Goal: Task Accomplishment & Management: Use online tool/utility

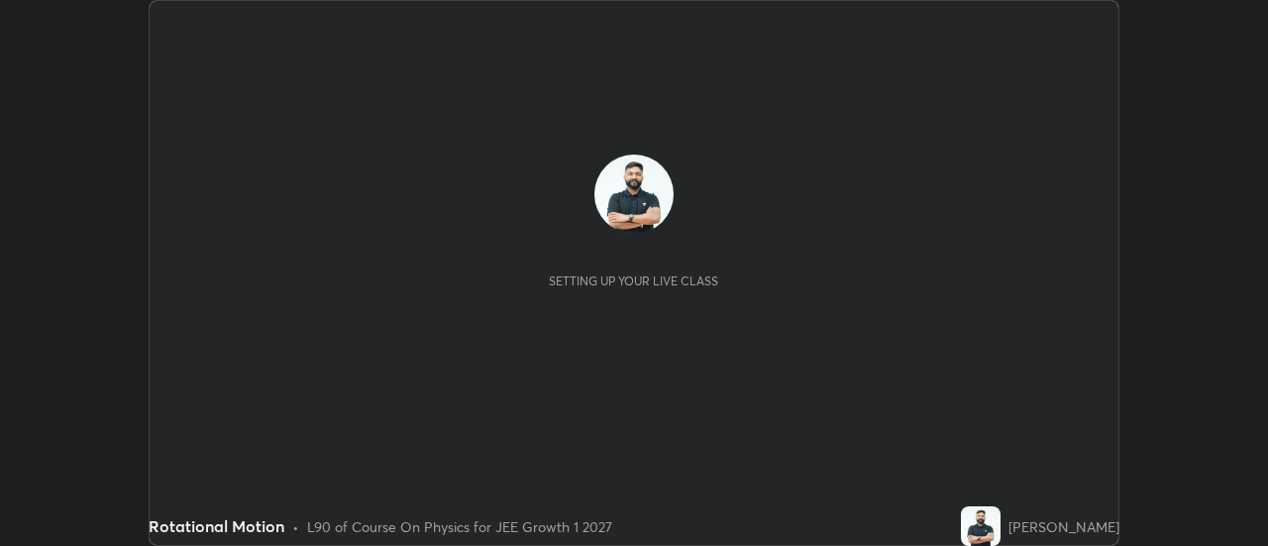
scroll to position [546, 1267]
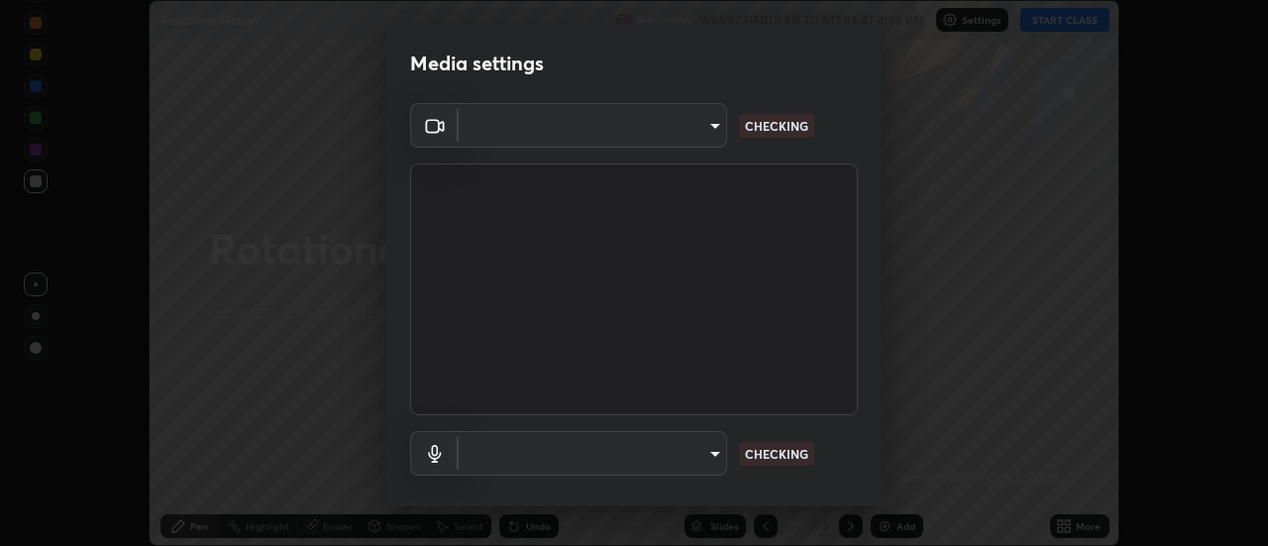
type input "20afe940cbeb59602439e807e0695b369d796bb7f65a41c81d65576627b30d72"
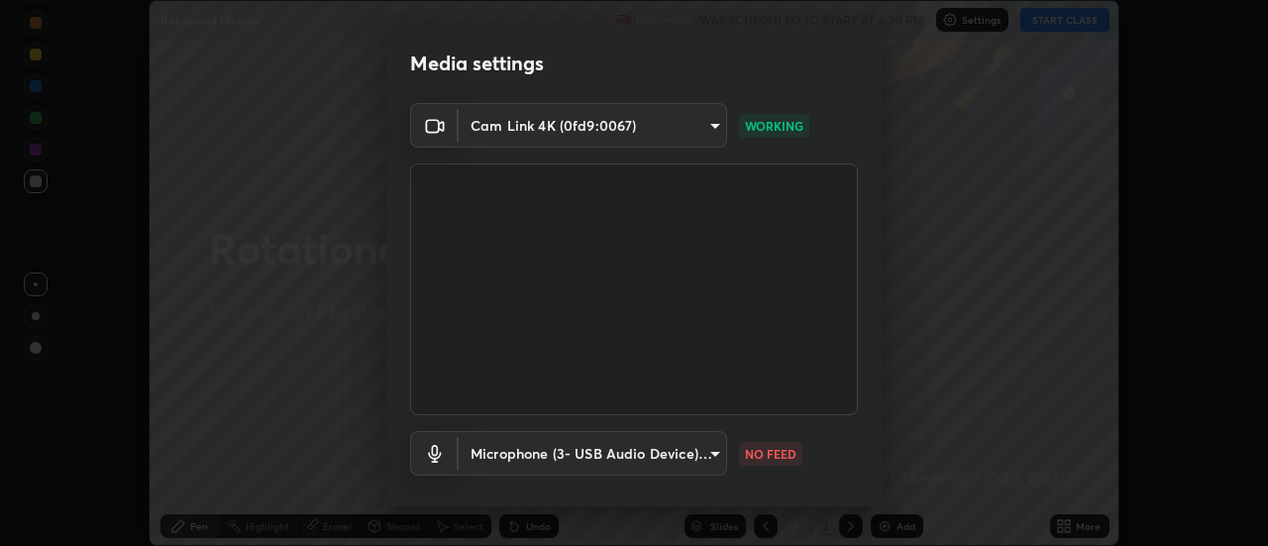
click at [697, 452] on body "Erase all Rotational Motion Recording WAS SCHEDULED TO START AT 4:30 PM Setting…" at bounding box center [634, 273] width 1268 height 546
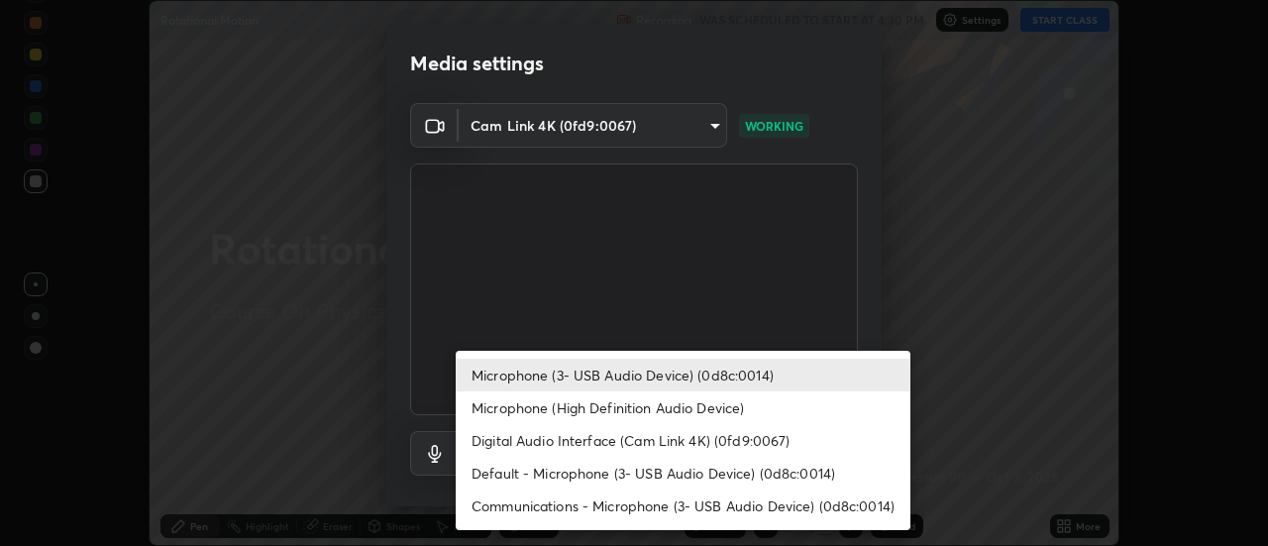
click at [653, 405] on li "Microphone (High Definition Audio Device)" at bounding box center [683, 407] width 455 height 33
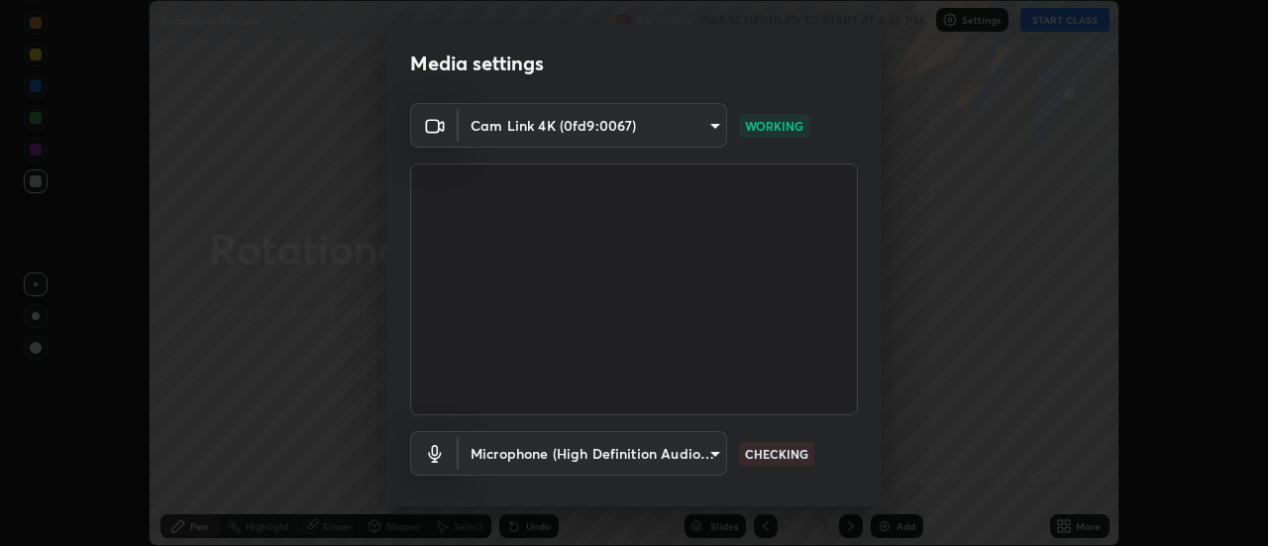
click at [615, 449] on body "Erase all Rotational Motion Recording WAS SCHEDULED TO START AT 4:30 PM Setting…" at bounding box center [634, 273] width 1268 height 546
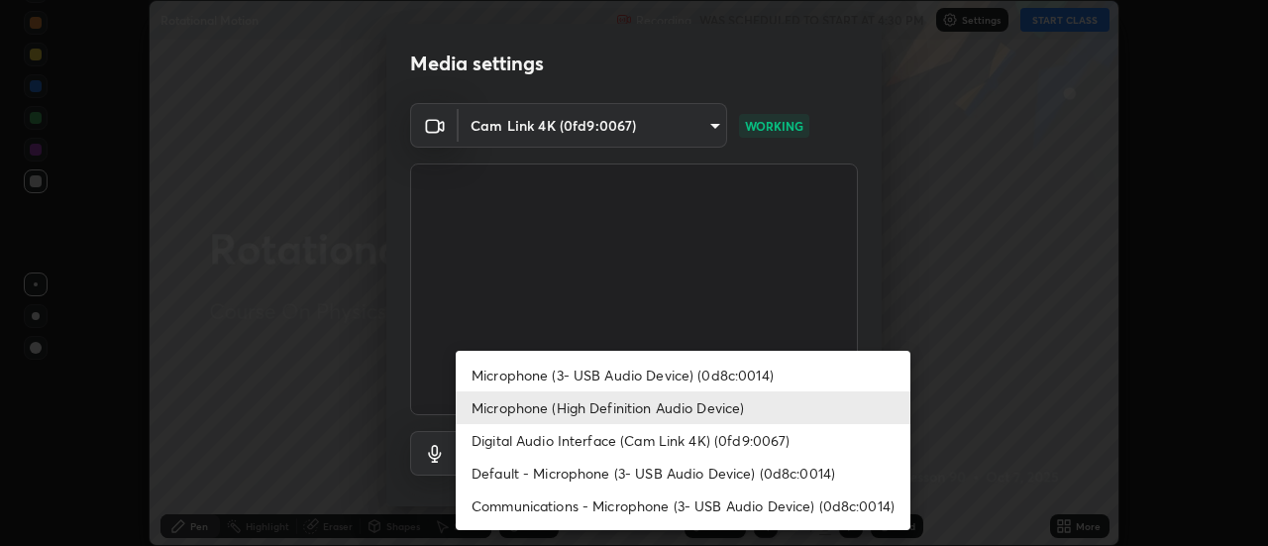
click at [616, 383] on li "Microphone (3- USB Audio Device) (0d8c:0014)" at bounding box center [683, 375] width 455 height 33
type input "ba4c52138f87483ab6386b7eac04ada058884bdffb85100b6cd20249b4154836"
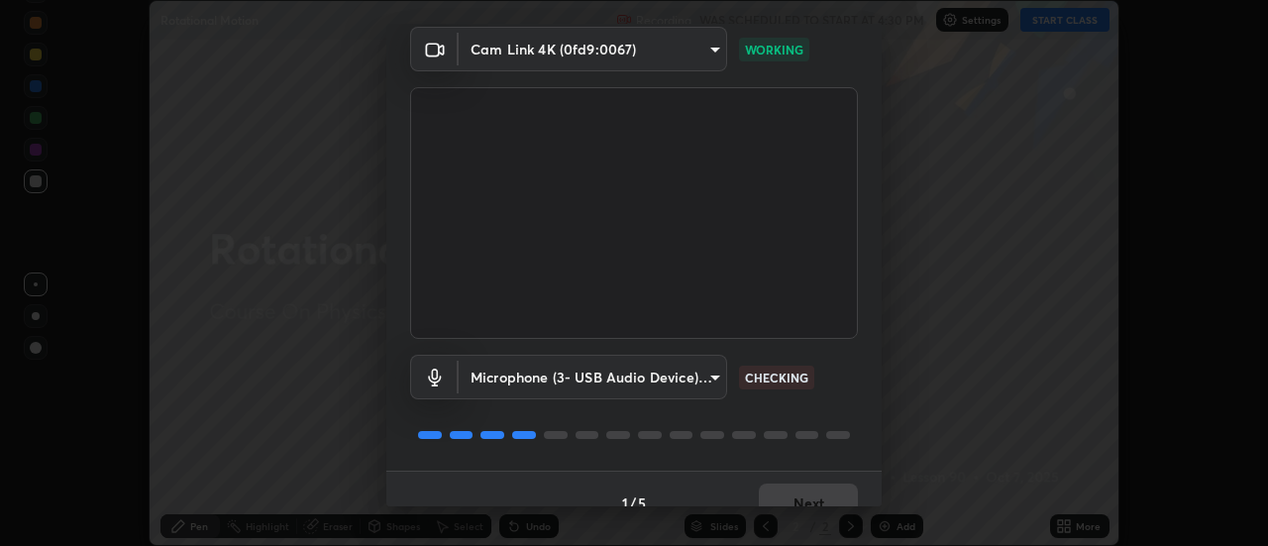
scroll to position [104, 0]
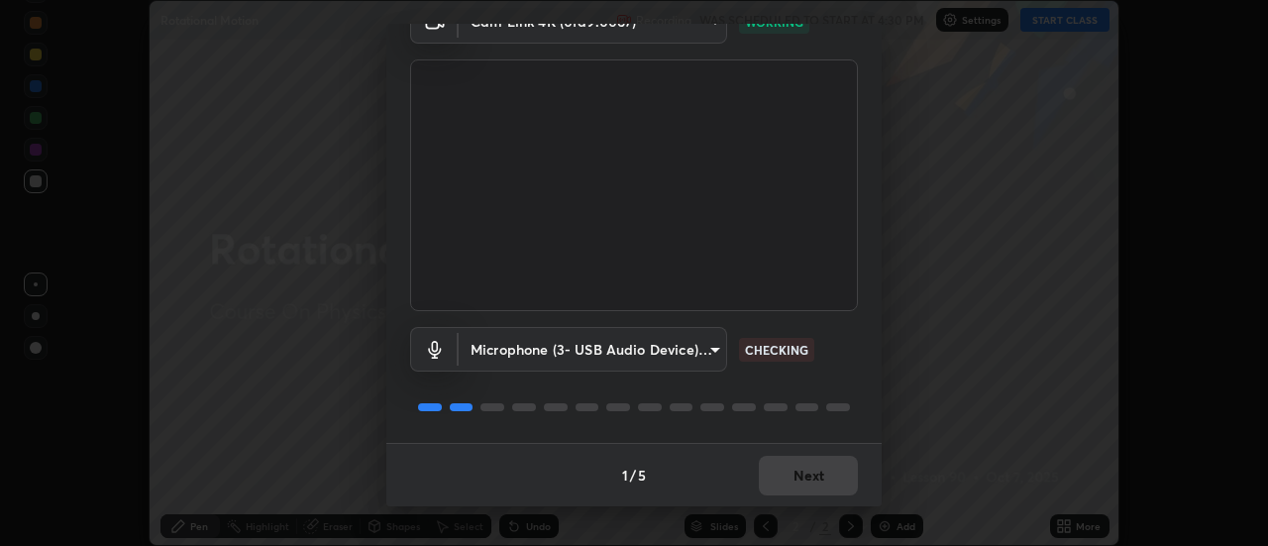
click at [835, 480] on div "1 / 5 Next" at bounding box center [633, 474] width 495 height 63
click at [828, 476] on div "1 / 5 Next" at bounding box center [633, 474] width 495 height 63
click at [829, 476] on div "1 / 5 Next" at bounding box center [633, 474] width 495 height 63
click at [824, 481] on div "1 / 5 Next" at bounding box center [633, 474] width 495 height 63
click at [809, 495] on div "1 / 5 Next" at bounding box center [633, 474] width 495 height 63
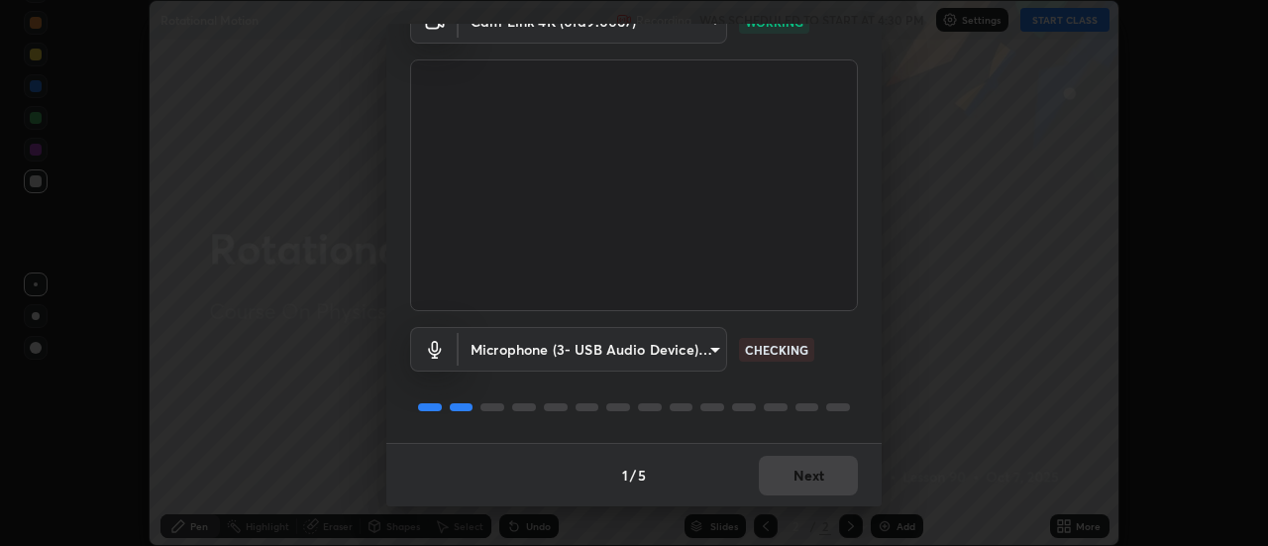
click at [800, 507] on div "Media settings Cam Link 4K (0fd9:0067) 20afe940cbeb59602439e807e0695b369d796bb7…" at bounding box center [634, 273] width 1268 height 546
click at [794, 510] on div "Media settings Cam Link 4K (0fd9:0067) 20afe940cbeb59602439e807e0695b369d796bb7…" at bounding box center [634, 273] width 1268 height 546
click at [798, 500] on div "1 / 5 Next" at bounding box center [633, 474] width 495 height 63
click at [804, 497] on div "1 / 5 Next" at bounding box center [633, 474] width 495 height 63
click at [813, 499] on div "1 / 5 Next" at bounding box center [633, 474] width 495 height 63
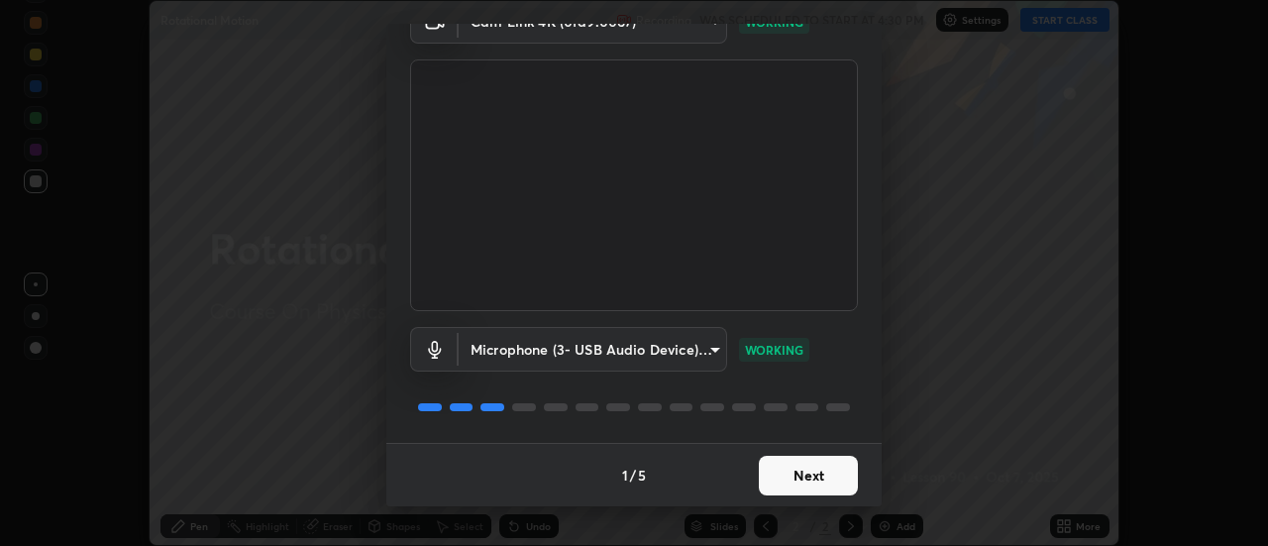
click at [818, 492] on button "Next" at bounding box center [808, 476] width 99 height 40
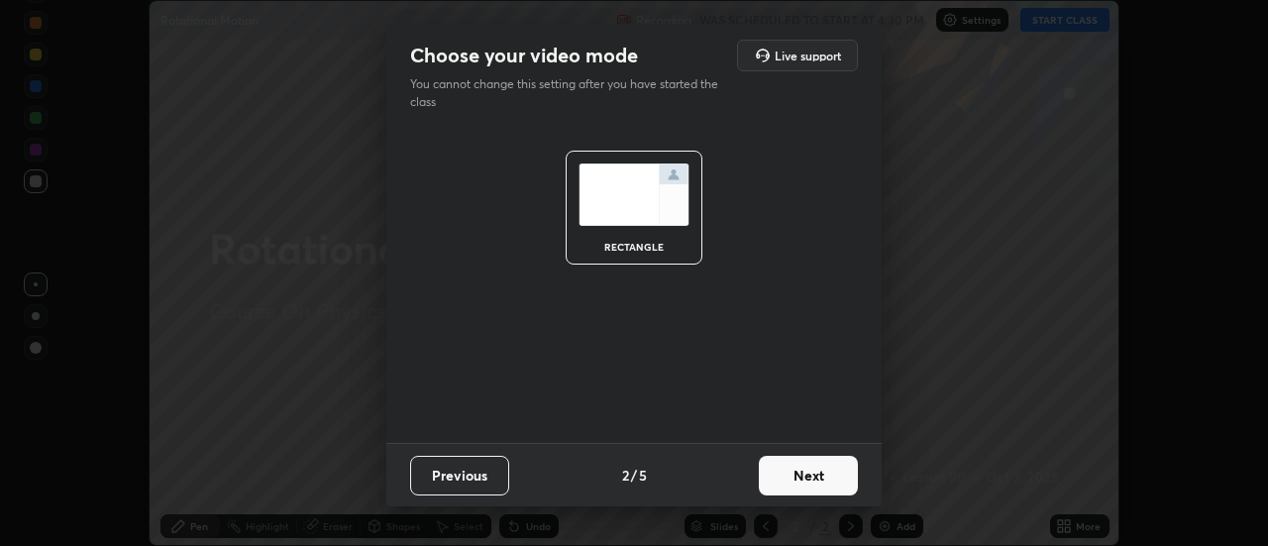
click at [815, 491] on button "Next" at bounding box center [808, 476] width 99 height 40
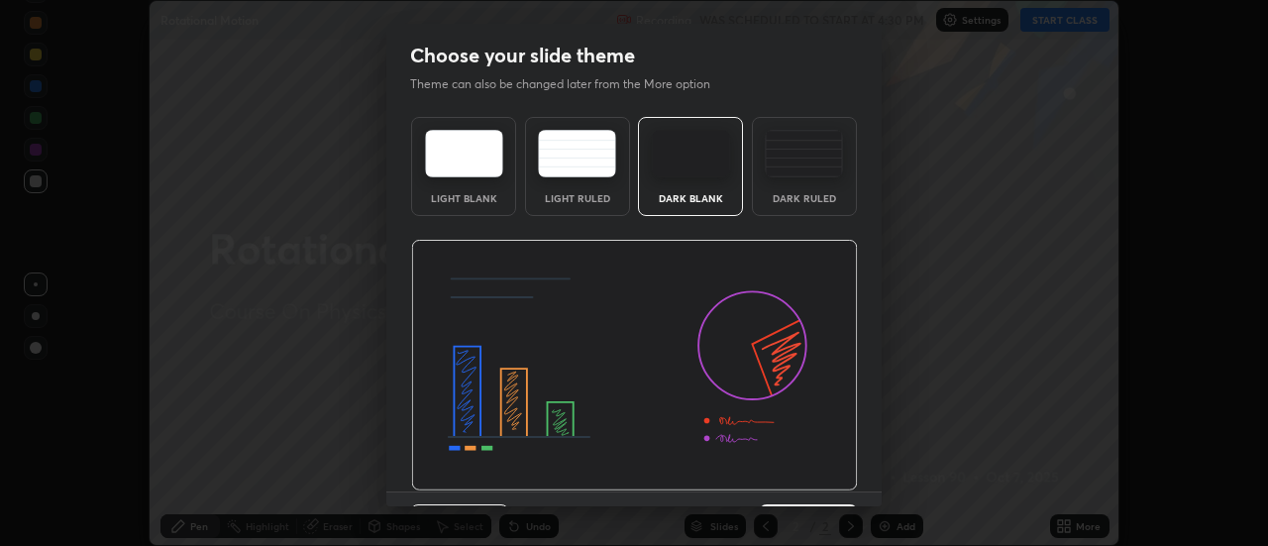
scroll to position [49, 0]
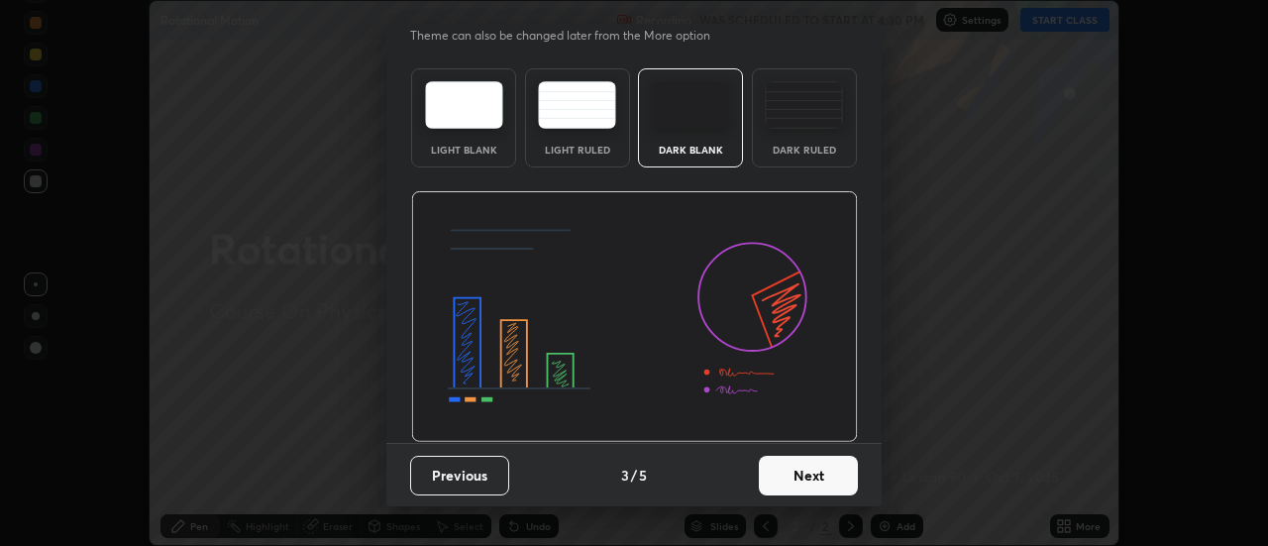
click at [832, 467] on button "Next" at bounding box center [808, 476] width 99 height 40
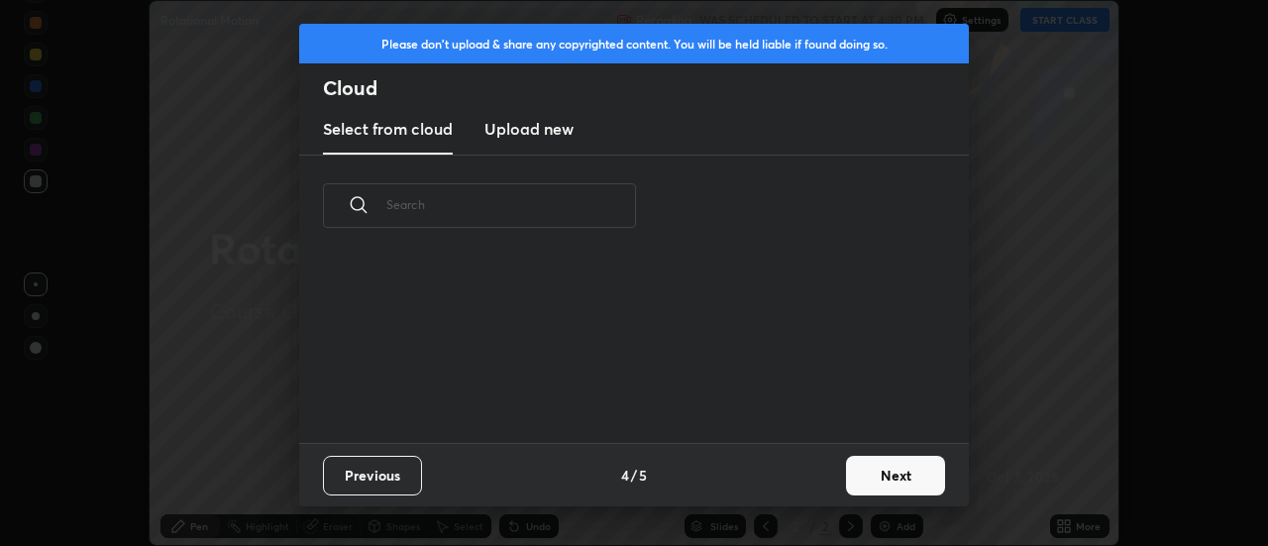
click at [850, 481] on button "Next" at bounding box center [895, 476] width 99 height 40
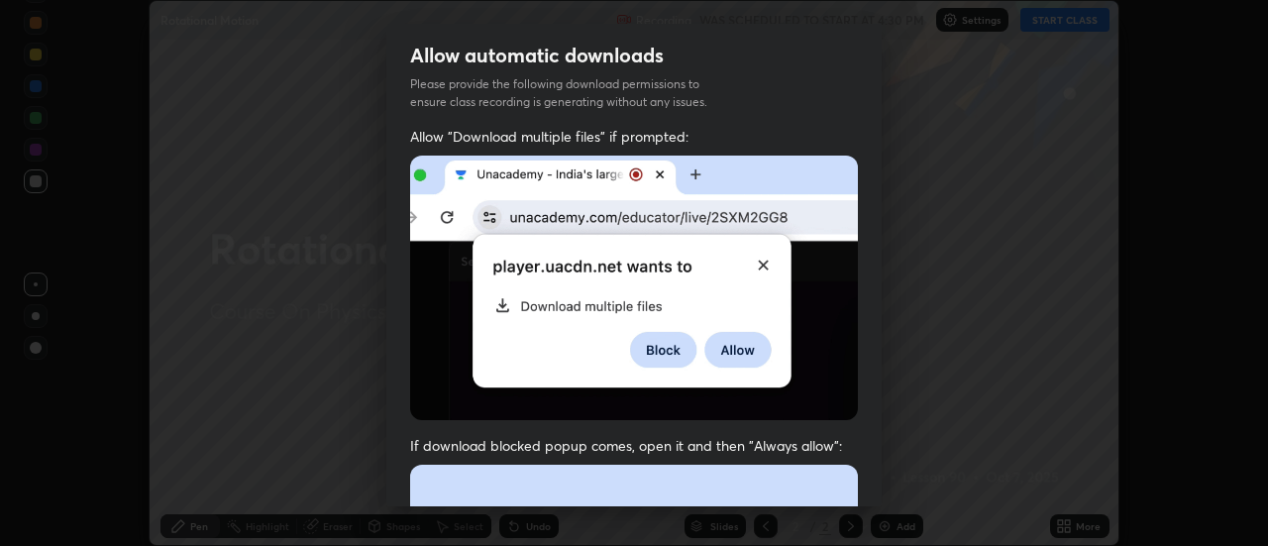
click at [869, 484] on div "Allow "Download multiple files" if prompted: If download blocked popup comes, o…" at bounding box center [633, 544] width 495 height 834
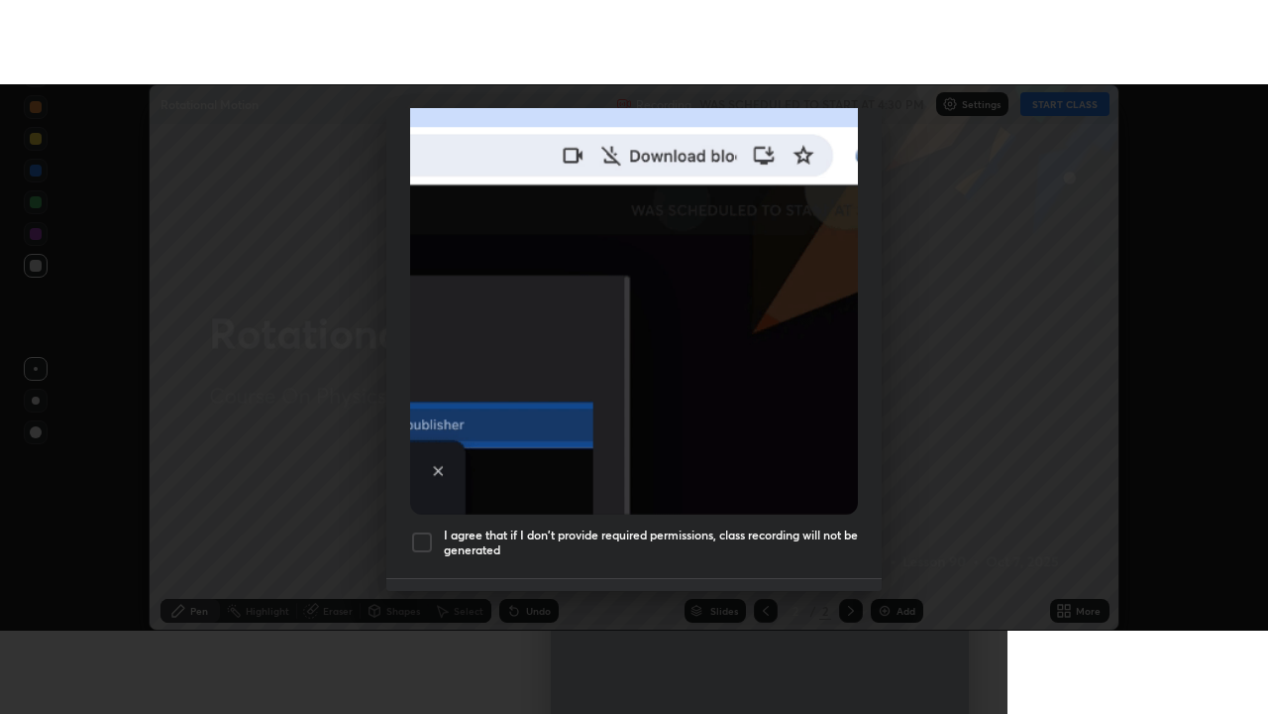
scroll to position [508, 0]
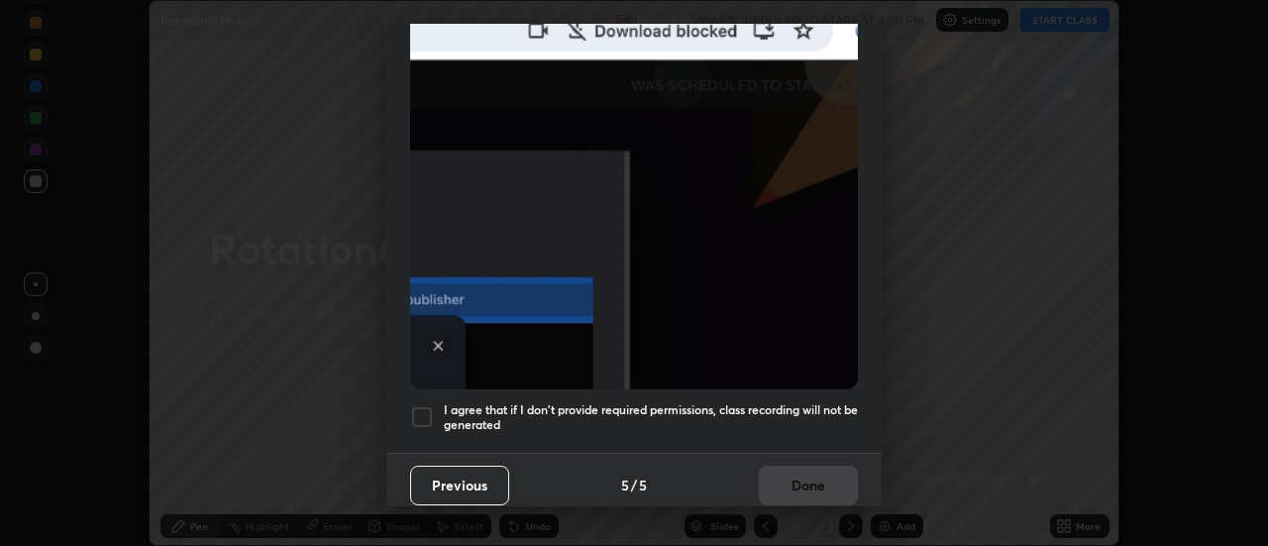
click at [821, 402] on h5 "I agree that if I don't provide required permissions, class recording will not …" at bounding box center [651, 417] width 414 height 31
click at [825, 472] on button "Done" at bounding box center [808, 486] width 99 height 40
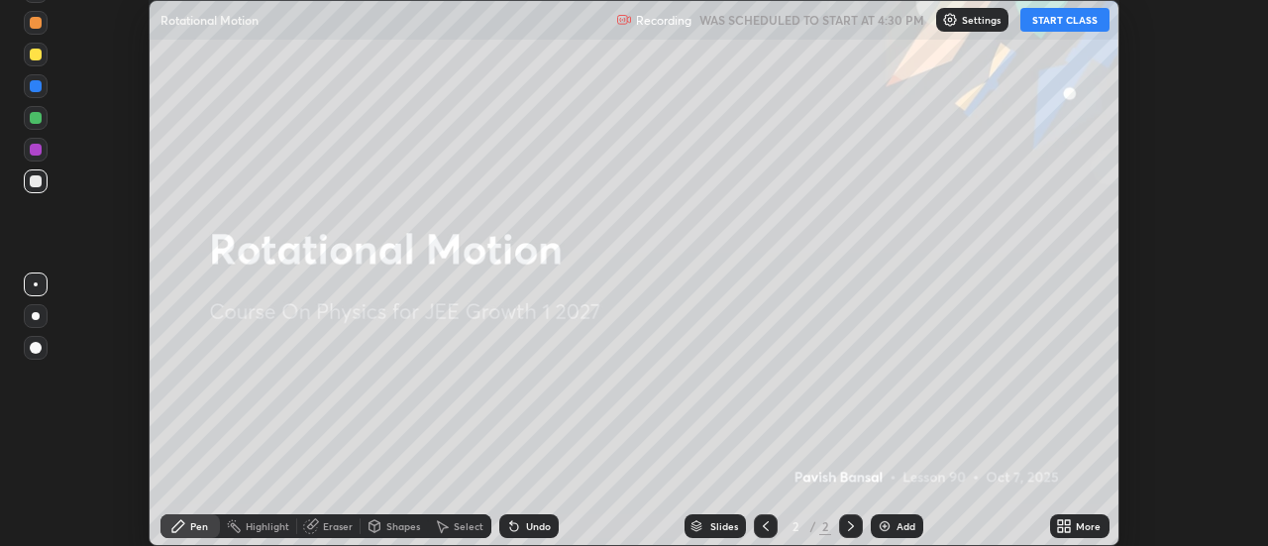
click at [1094, 532] on div "More" at bounding box center [1079, 526] width 59 height 24
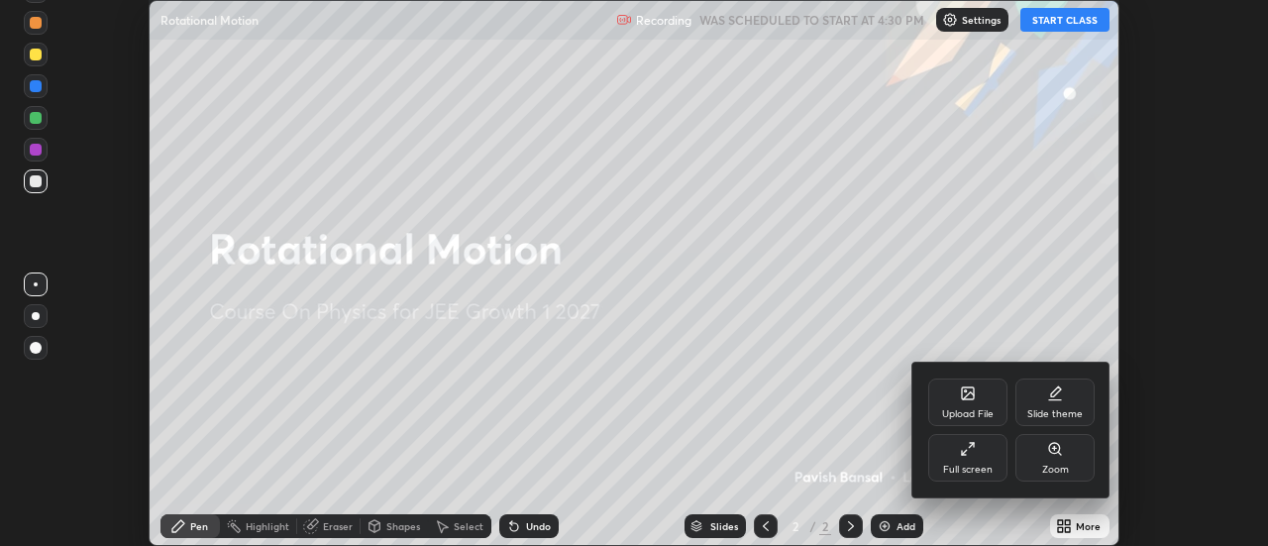
click at [977, 465] on div "Full screen" at bounding box center [968, 470] width 50 height 10
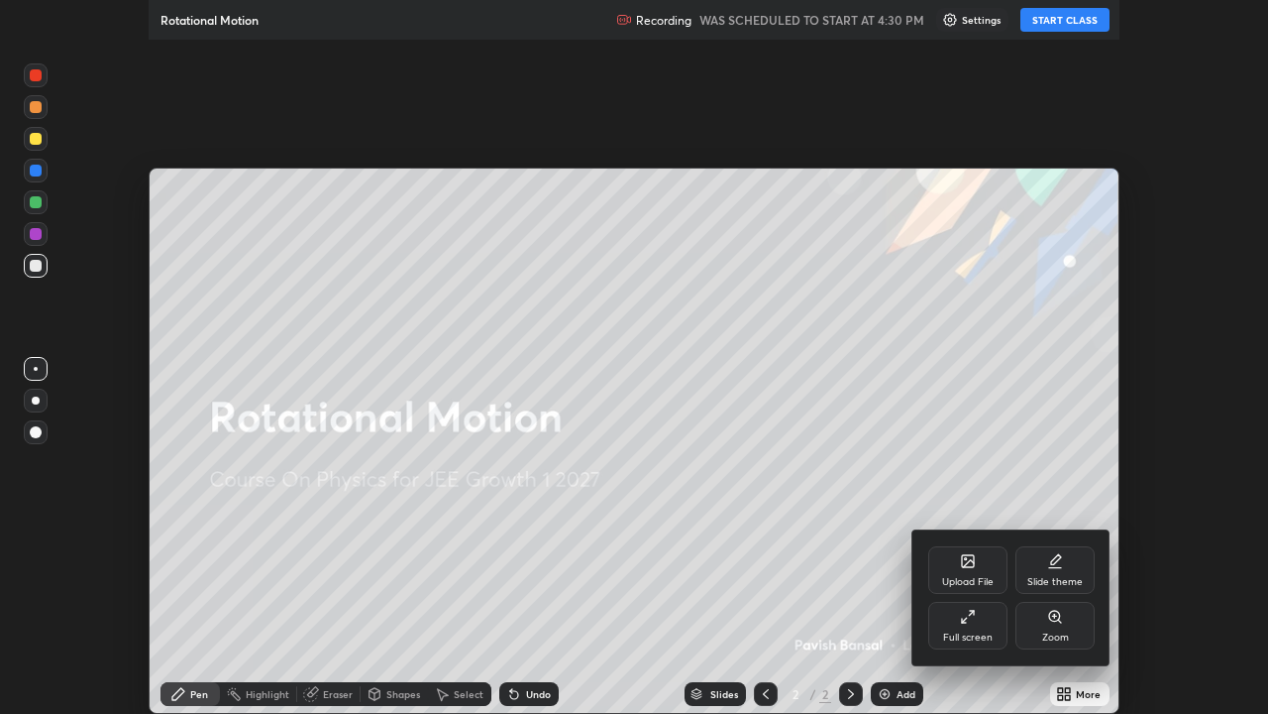
scroll to position [714, 1268]
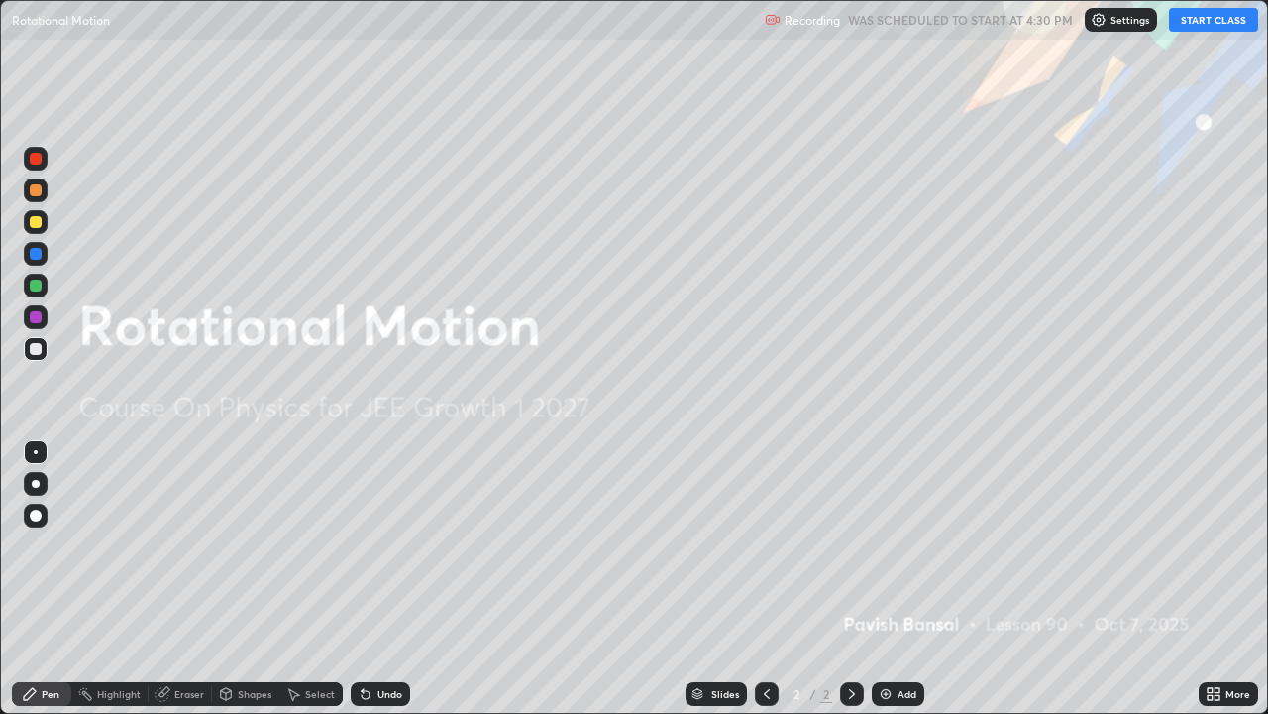
click at [1194, 25] on button "START CLASS" at bounding box center [1213, 20] width 89 height 24
click at [915, 545] on div "Add" at bounding box center [907, 694] width 19 height 10
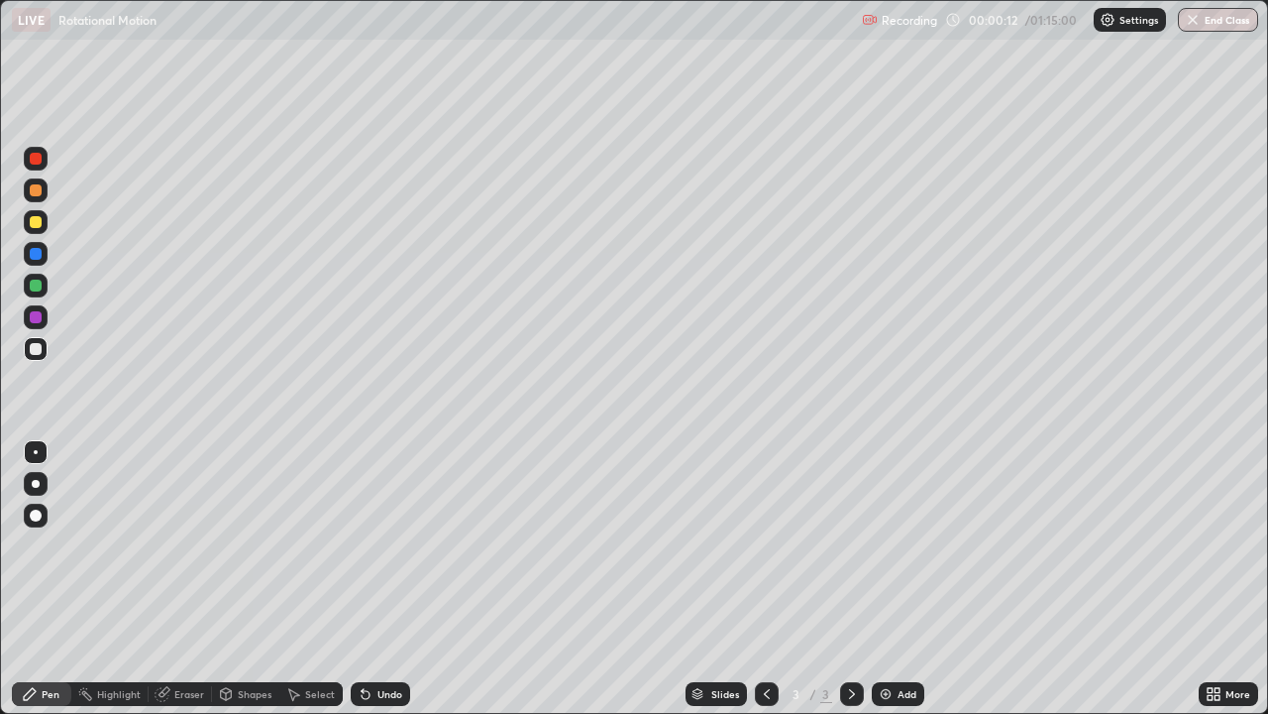
click at [39, 352] on div at bounding box center [36, 349] width 12 height 12
click at [31, 495] on div at bounding box center [36, 484] width 24 height 24
click at [39, 225] on div at bounding box center [36, 222] width 12 height 12
click at [38, 194] on div at bounding box center [36, 190] width 12 height 12
click at [368, 545] on icon at bounding box center [366, 694] width 16 height 16
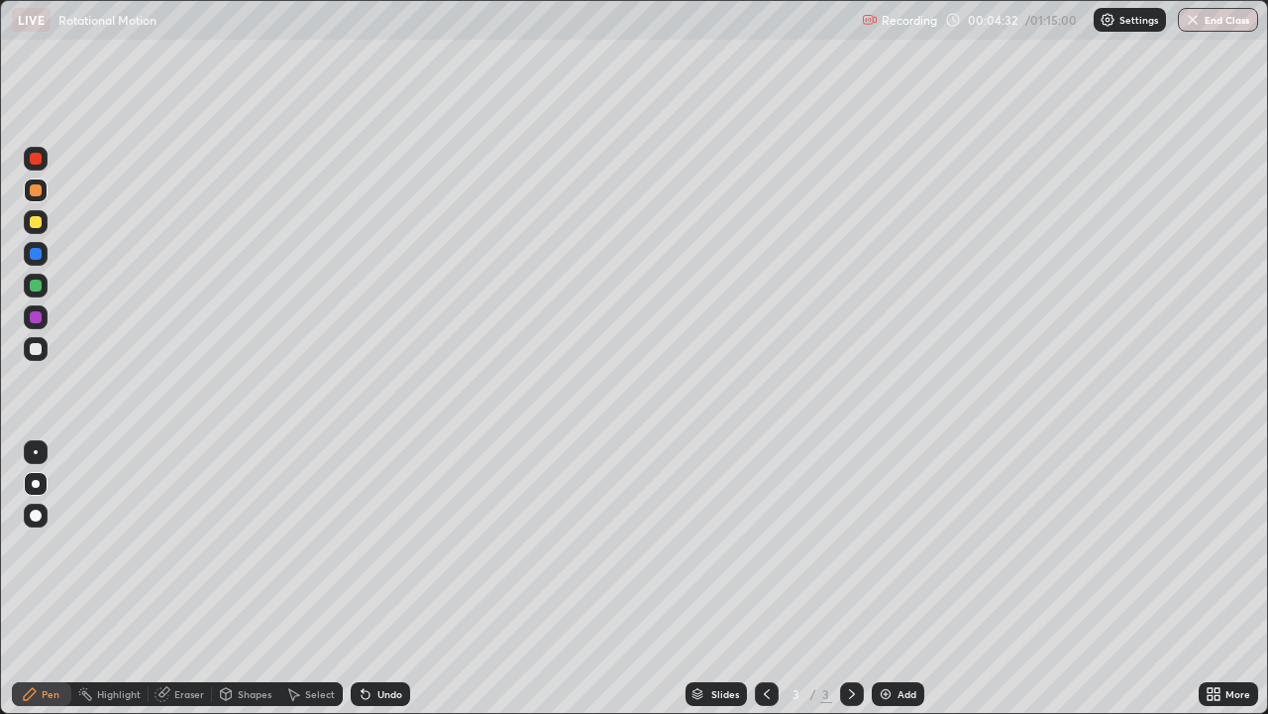
click at [36, 350] on div at bounding box center [36, 349] width 12 height 12
click at [36, 286] on div at bounding box center [36, 285] width 12 height 12
click at [41, 220] on div at bounding box center [36, 222] width 12 height 12
click at [36, 255] on div at bounding box center [36, 254] width 12 height 12
click at [35, 223] on div at bounding box center [36, 222] width 12 height 12
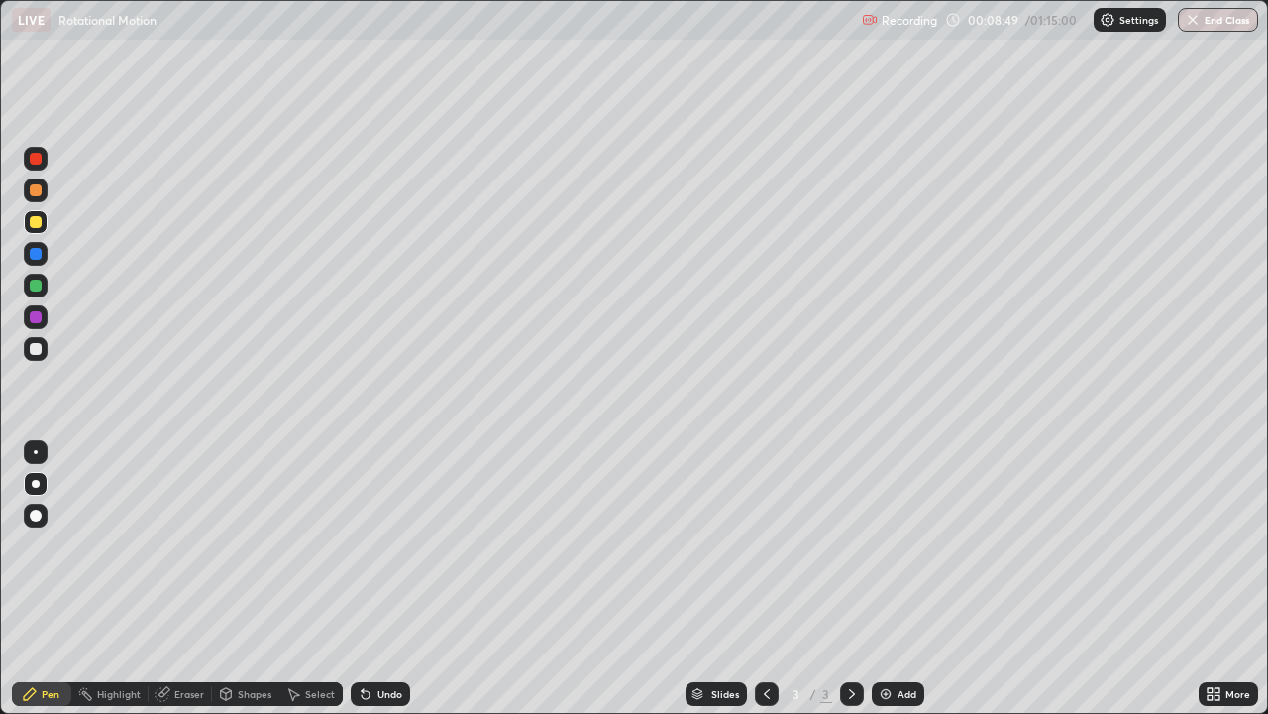
click at [40, 354] on div at bounding box center [36, 349] width 12 height 12
click at [45, 321] on div at bounding box center [36, 317] width 24 height 24
click at [907, 545] on div "Add" at bounding box center [907, 694] width 19 height 10
click at [36, 350] on div at bounding box center [36, 349] width 12 height 12
click at [41, 227] on div at bounding box center [36, 222] width 24 height 24
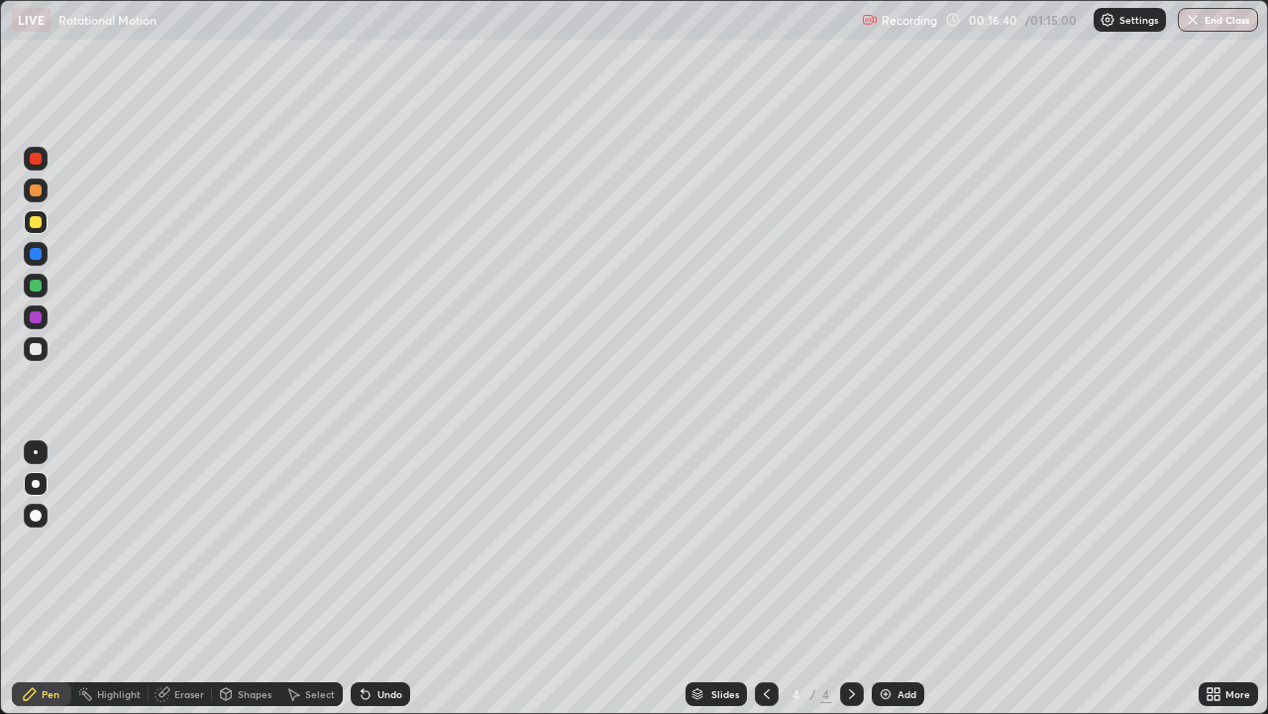
click at [37, 353] on div at bounding box center [36, 349] width 12 height 12
click at [34, 322] on div at bounding box center [36, 317] width 12 height 12
click at [37, 356] on div at bounding box center [36, 349] width 24 height 24
click at [362, 545] on icon at bounding box center [366, 695] width 8 height 8
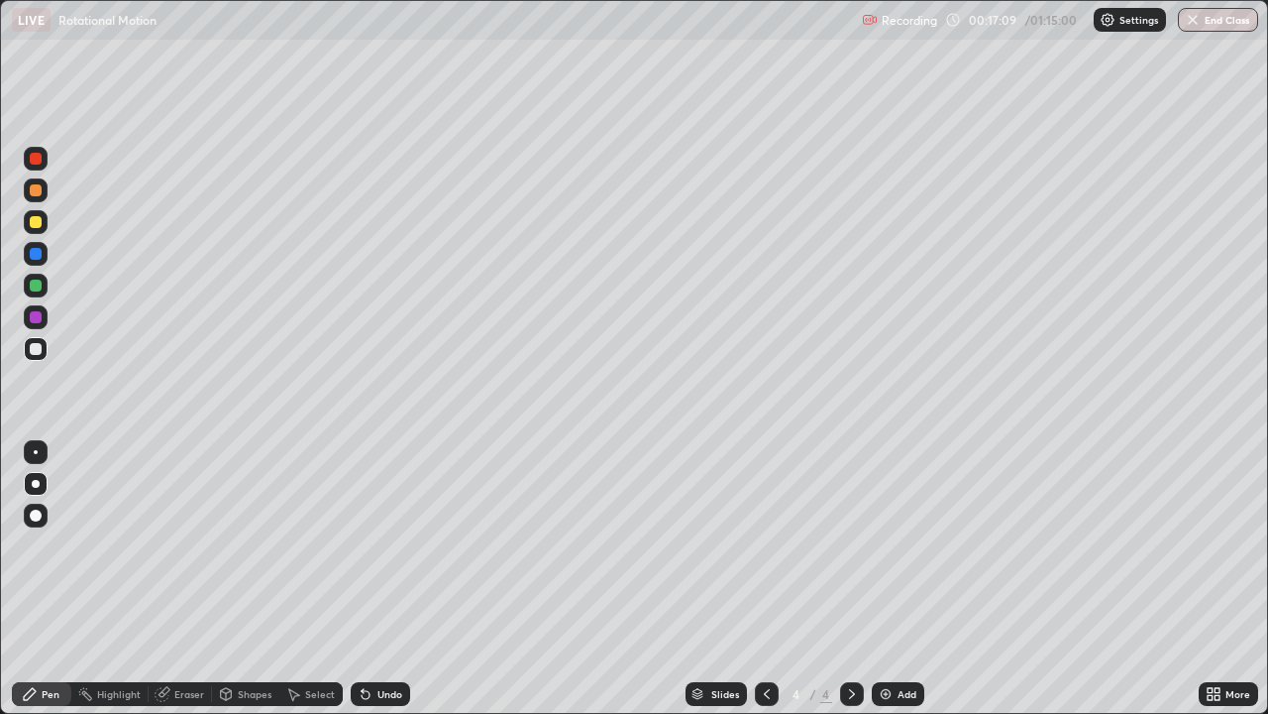
click at [36, 222] on div at bounding box center [36, 222] width 12 height 12
click at [41, 190] on div at bounding box center [36, 190] width 12 height 12
click at [363, 545] on icon at bounding box center [366, 695] width 8 height 8
click at [37, 319] on div at bounding box center [36, 317] width 12 height 12
click at [38, 288] on div at bounding box center [36, 285] width 12 height 12
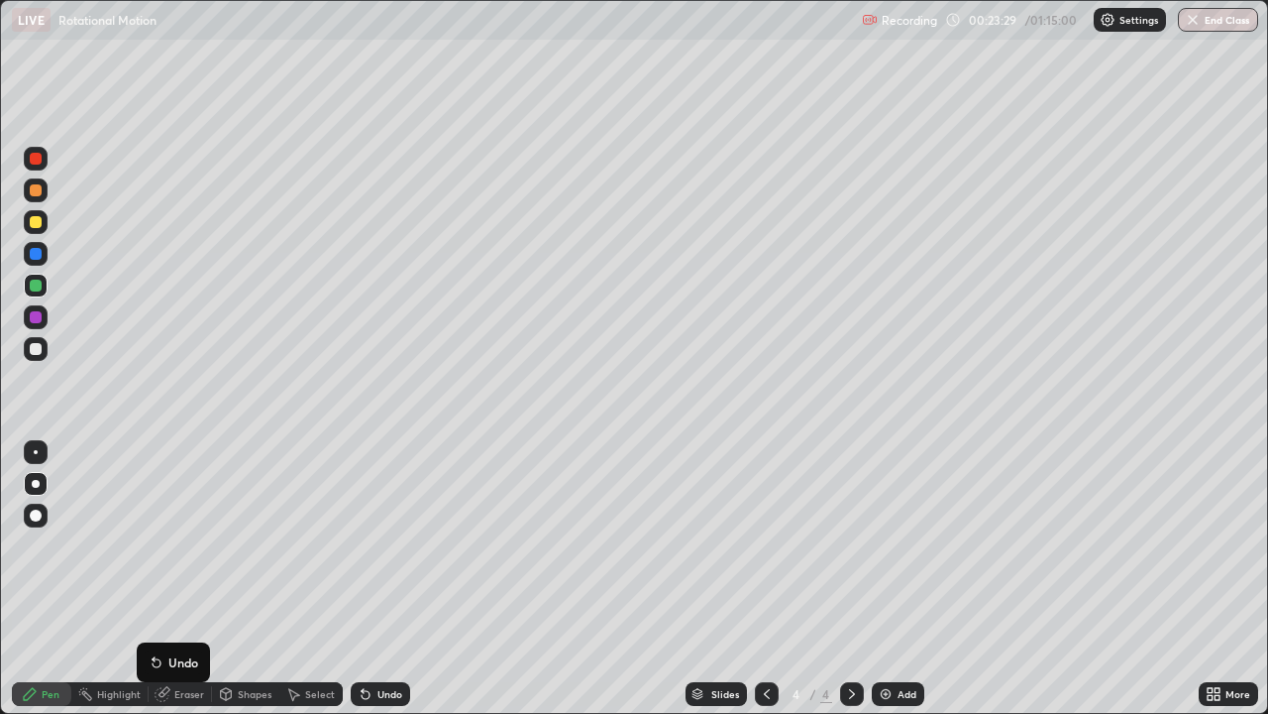
click at [35, 354] on div at bounding box center [36, 349] width 12 height 12
click at [40, 223] on div at bounding box center [36, 222] width 12 height 12
click at [390, 545] on div "Undo" at bounding box center [390, 694] width 25 height 10
click at [107, 545] on div "Highlight" at bounding box center [119, 694] width 44 height 10
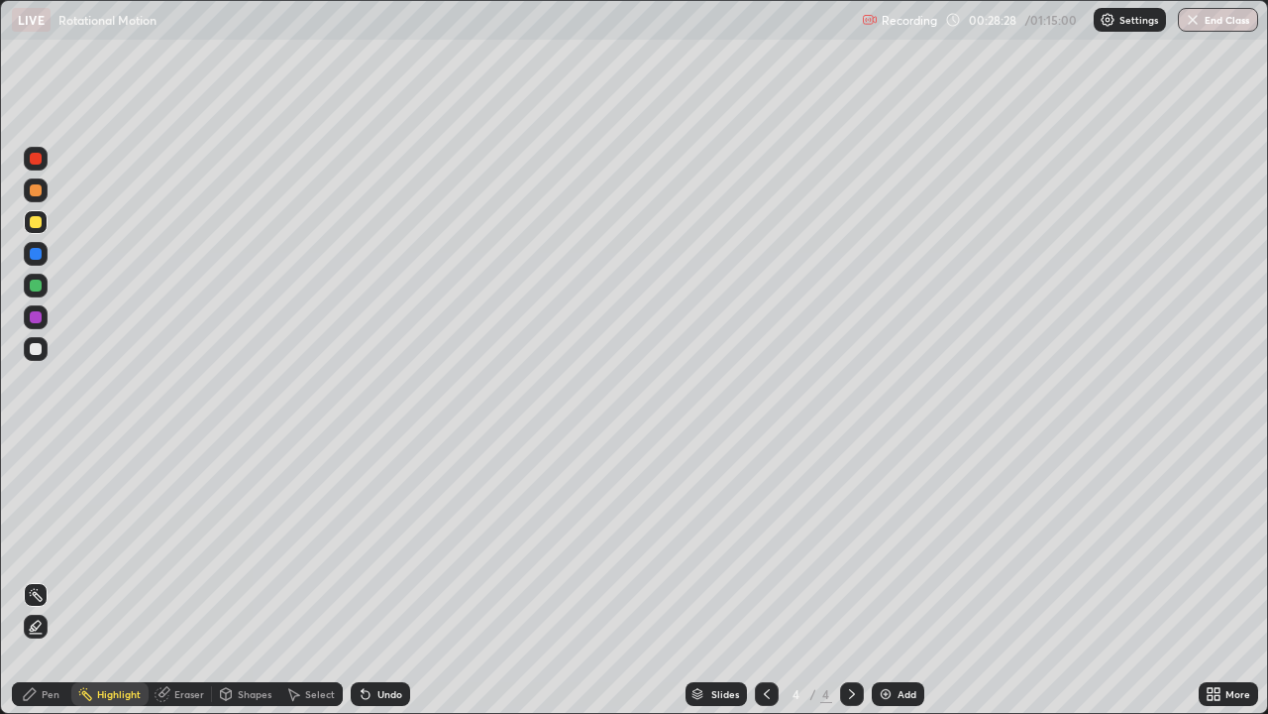
click at [888, 545] on img at bounding box center [886, 694] width 16 height 16
click at [57, 545] on div "Pen" at bounding box center [51, 694] width 18 height 10
click at [38, 354] on div at bounding box center [36, 349] width 12 height 12
click at [37, 317] on div at bounding box center [36, 317] width 12 height 12
click at [165, 545] on icon at bounding box center [164, 692] width 11 height 10
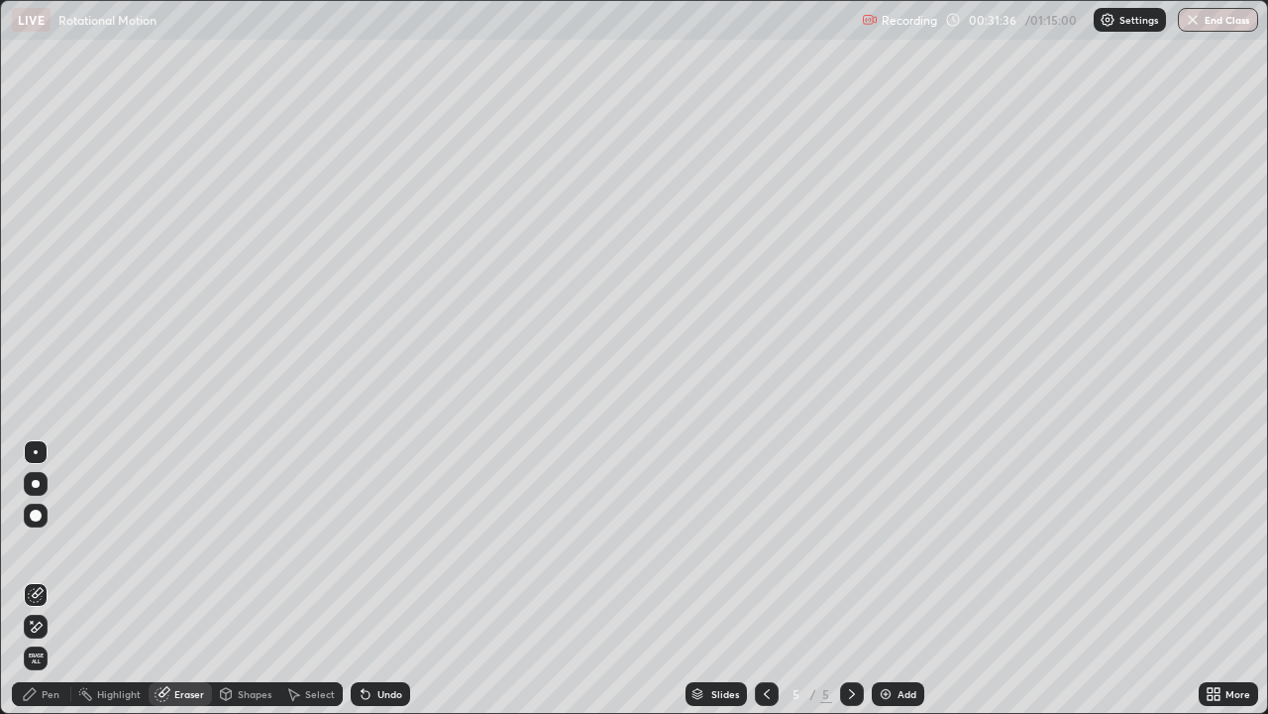
click at [36, 545] on icon at bounding box center [37, 626] width 11 height 10
click at [53, 545] on div "Pen" at bounding box center [41, 694] width 59 height 24
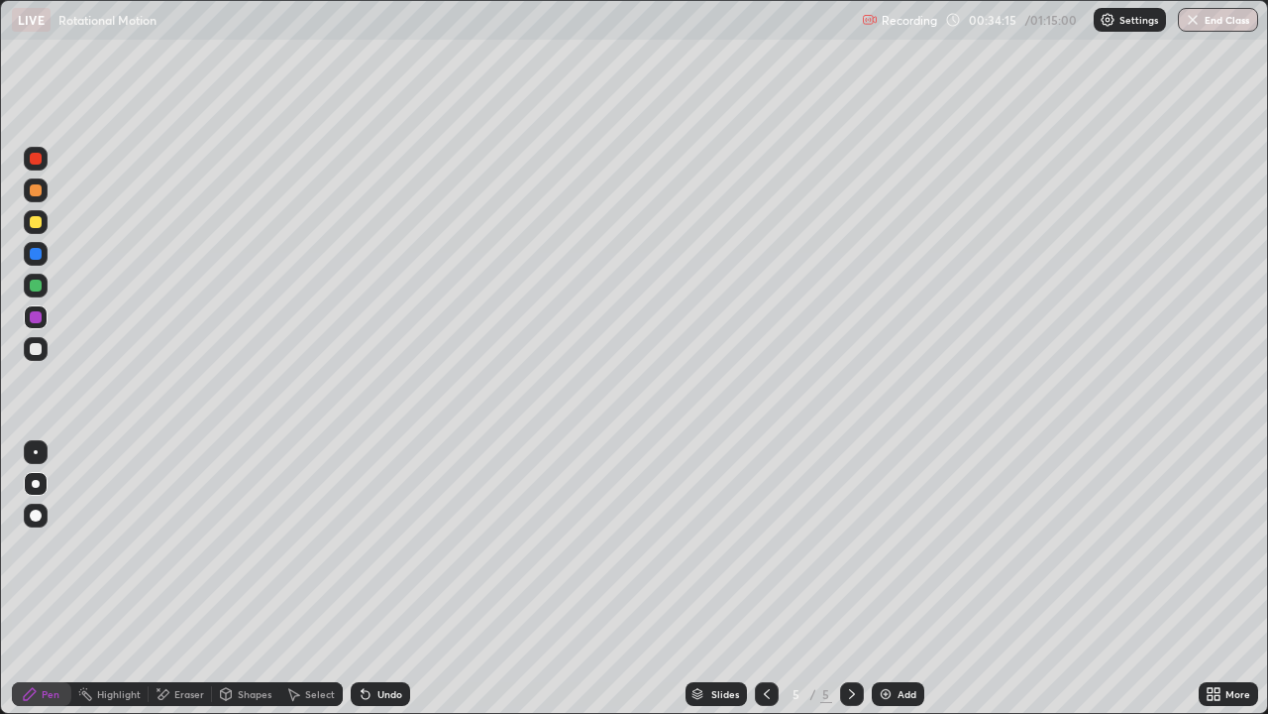
click at [37, 222] on div at bounding box center [36, 222] width 12 height 12
click at [383, 545] on div "Undo" at bounding box center [390, 694] width 25 height 10
click at [37, 287] on div at bounding box center [36, 285] width 12 height 12
click at [37, 223] on div at bounding box center [36, 222] width 12 height 12
click at [389, 545] on div "Undo" at bounding box center [390, 694] width 25 height 10
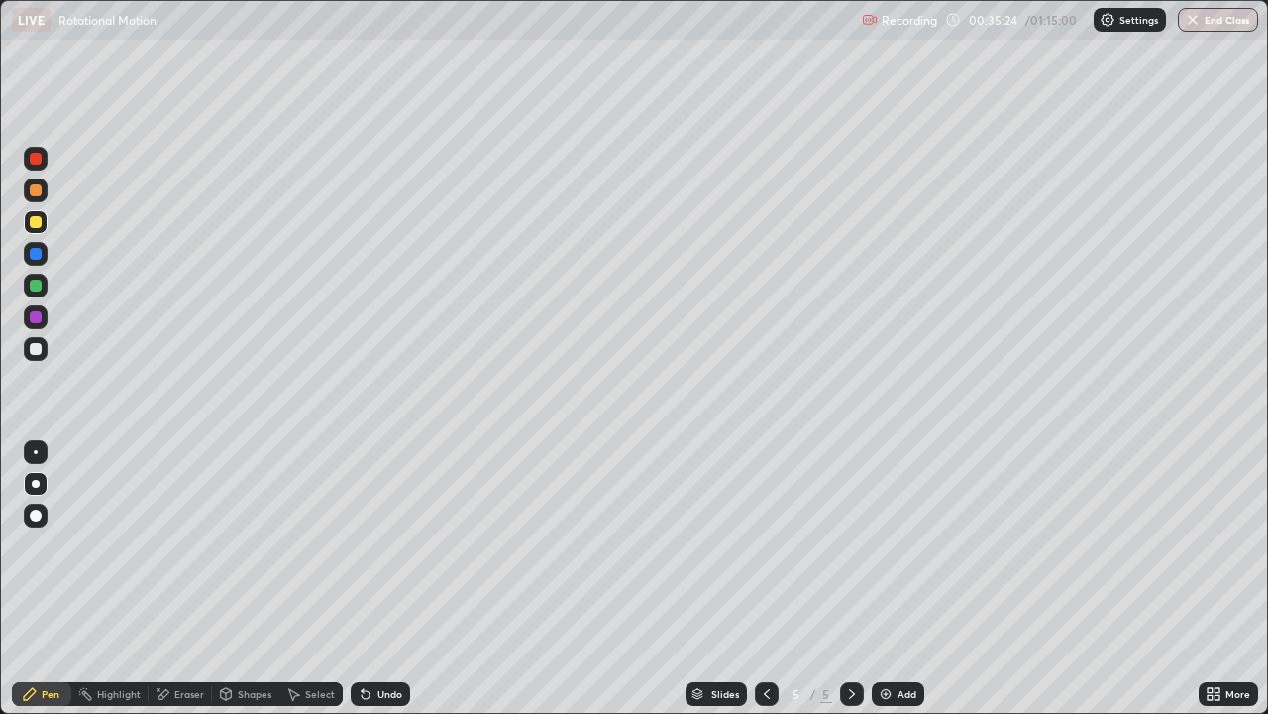
click at [36, 318] on div at bounding box center [36, 317] width 12 height 12
click at [40, 349] on div at bounding box center [36, 349] width 12 height 12
click at [36, 223] on div at bounding box center [36, 222] width 12 height 12
click at [399, 545] on div "Undo" at bounding box center [380, 694] width 59 height 24
click at [34, 352] on div at bounding box center [36, 349] width 12 height 12
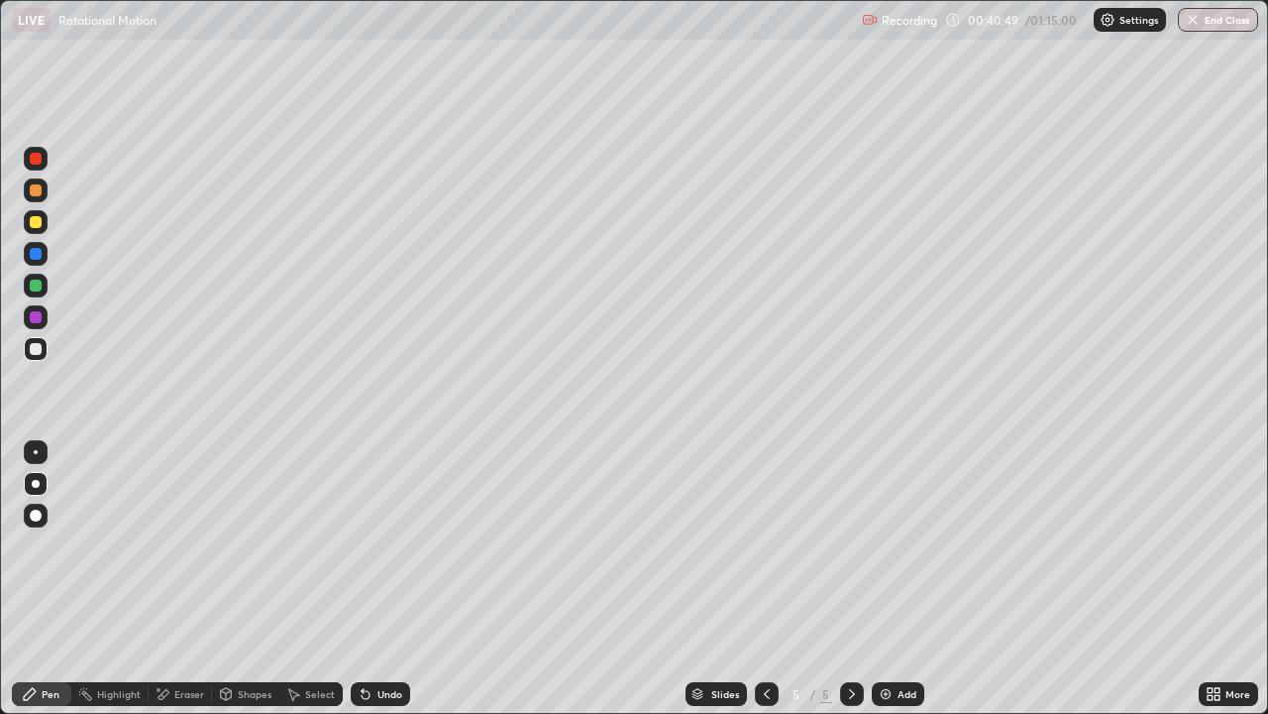
click at [894, 545] on div "Add" at bounding box center [898, 694] width 53 height 24
click at [36, 351] on div at bounding box center [36, 349] width 12 height 12
click at [362, 545] on icon at bounding box center [363, 690] width 2 height 2
click at [33, 227] on div at bounding box center [36, 222] width 12 height 12
click at [41, 328] on div at bounding box center [36, 317] width 24 height 24
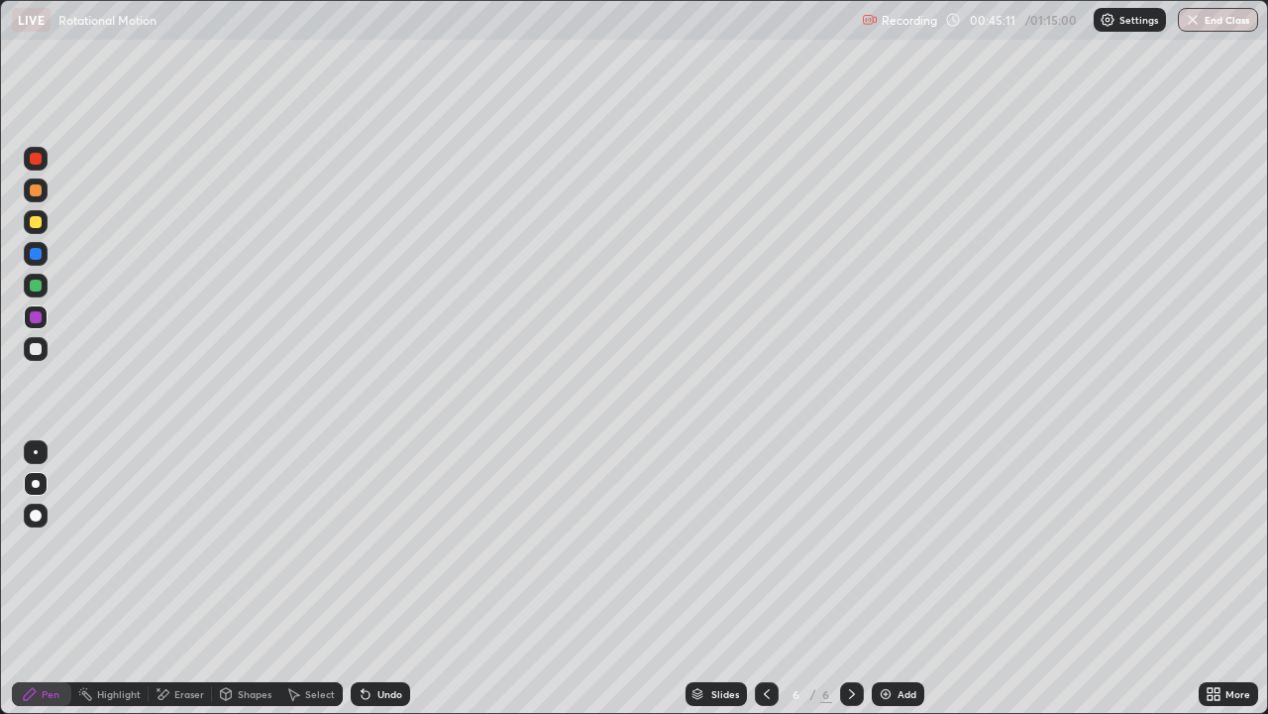
click at [37, 286] on div at bounding box center [36, 285] width 12 height 12
click at [111, 545] on div "Highlight" at bounding box center [119, 694] width 44 height 10
click at [34, 226] on div at bounding box center [36, 222] width 12 height 12
click at [55, 545] on div "Pen" at bounding box center [51, 694] width 18 height 10
click at [386, 545] on div "Undo" at bounding box center [390, 694] width 25 height 10
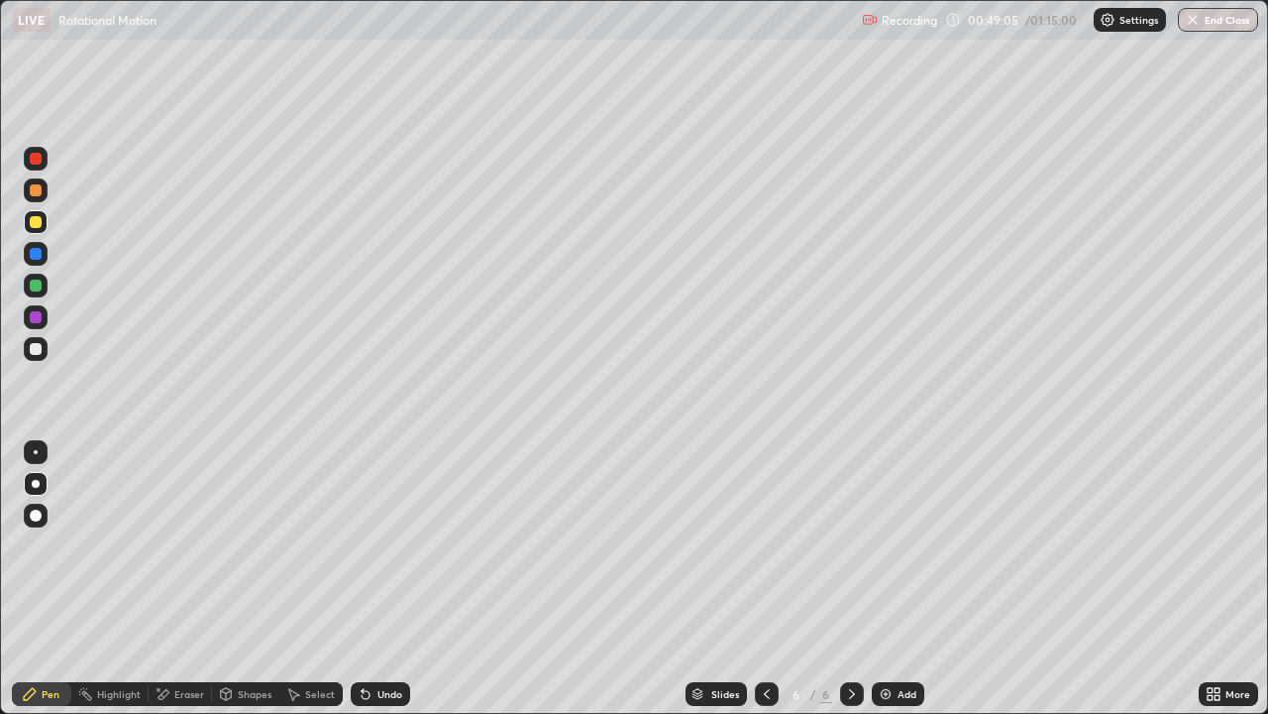
click at [394, 545] on div "Undo" at bounding box center [390, 694] width 25 height 10
click at [368, 545] on icon at bounding box center [366, 694] width 16 height 16
click at [378, 545] on div "Undo" at bounding box center [390, 694] width 25 height 10
click at [381, 545] on div "Undo" at bounding box center [390, 694] width 25 height 10
click at [386, 545] on div "Undo" at bounding box center [390, 694] width 25 height 10
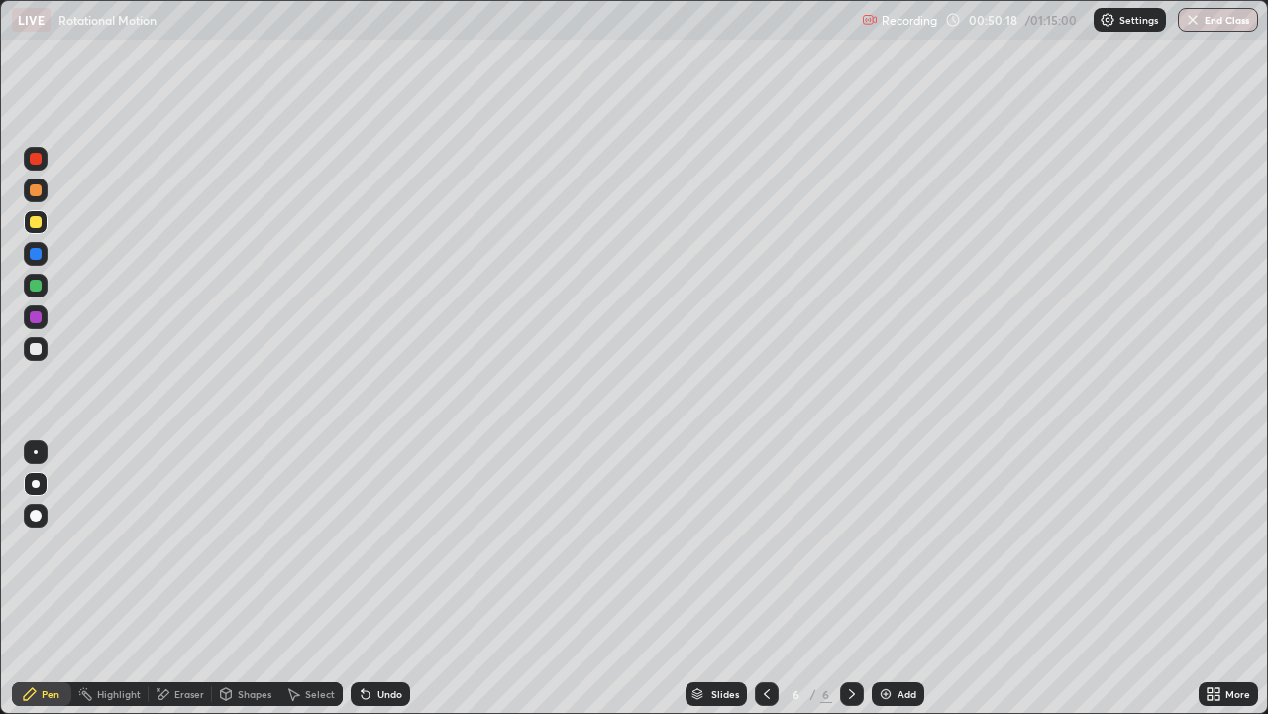
click at [404, 545] on div "Undo" at bounding box center [380, 694] width 59 height 24
click at [403, 545] on div "Undo" at bounding box center [380, 694] width 59 height 24
click at [402, 545] on div "Undo" at bounding box center [380, 694] width 59 height 24
click at [403, 545] on div "Undo" at bounding box center [380, 694] width 59 height 24
click at [385, 545] on div "Undo" at bounding box center [390, 694] width 25 height 10
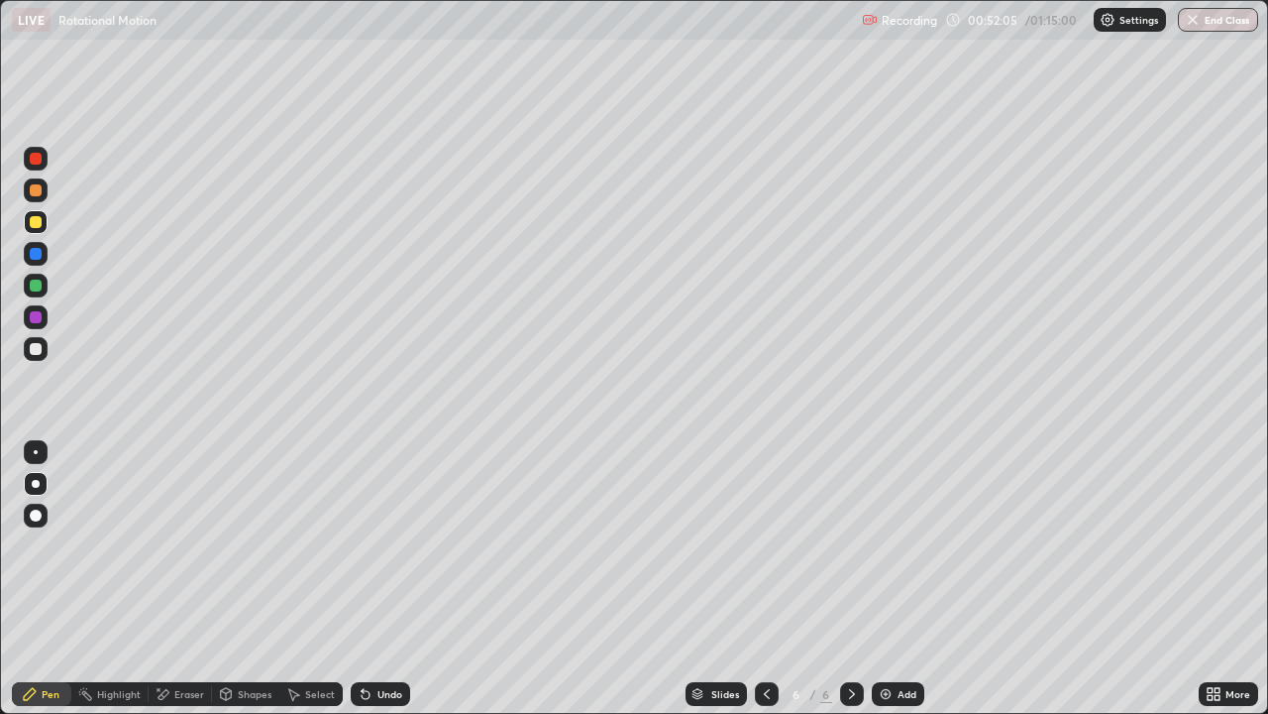
click at [890, 545] on img at bounding box center [886, 694] width 16 height 16
click at [40, 345] on div at bounding box center [36, 349] width 12 height 12
click at [36, 223] on div at bounding box center [36, 222] width 12 height 12
click at [38, 319] on div at bounding box center [36, 317] width 12 height 12
click at [898, 545] on div "Add" at bounding box center [907, 694] width 19 height 10
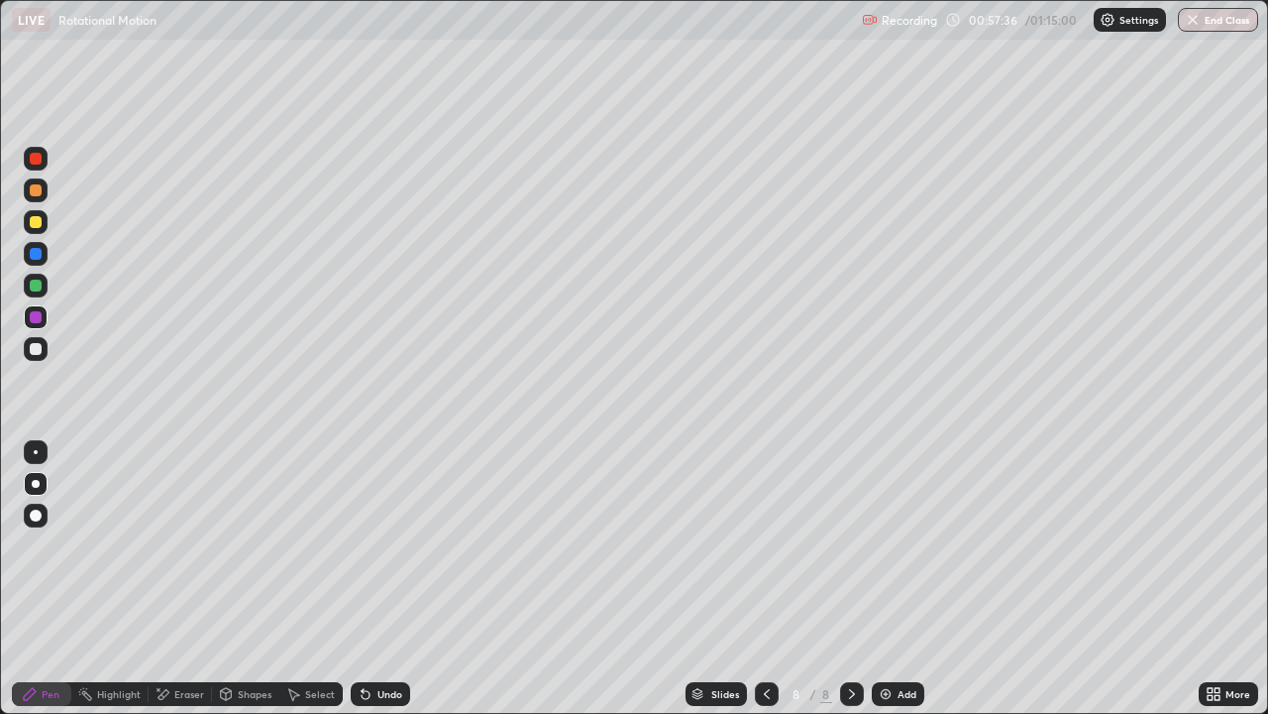
click at [36, 350] on div at bounding box center [36, 349] width 12 height 12
click at [238, 545] on div "Shapes" at bounding box center [255, 694] width 34 height 10
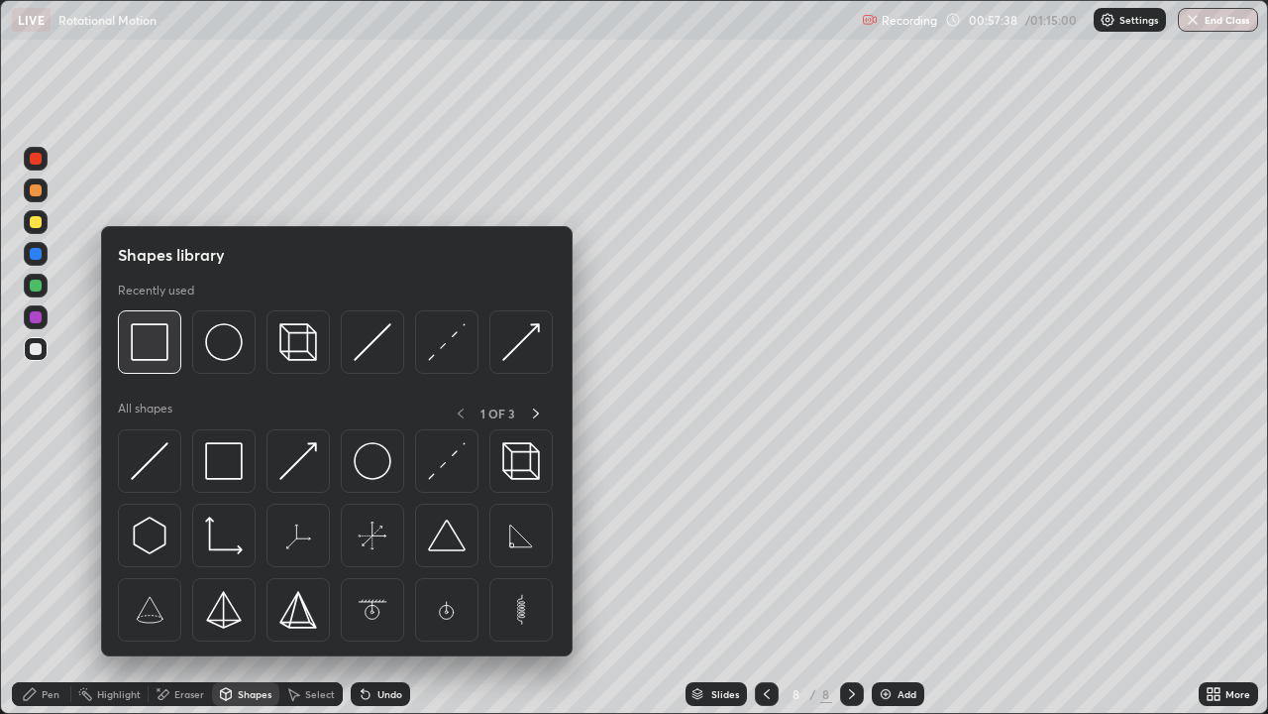
click at [151, 348] on img at bounding box center [150, 342] width 38 height 38
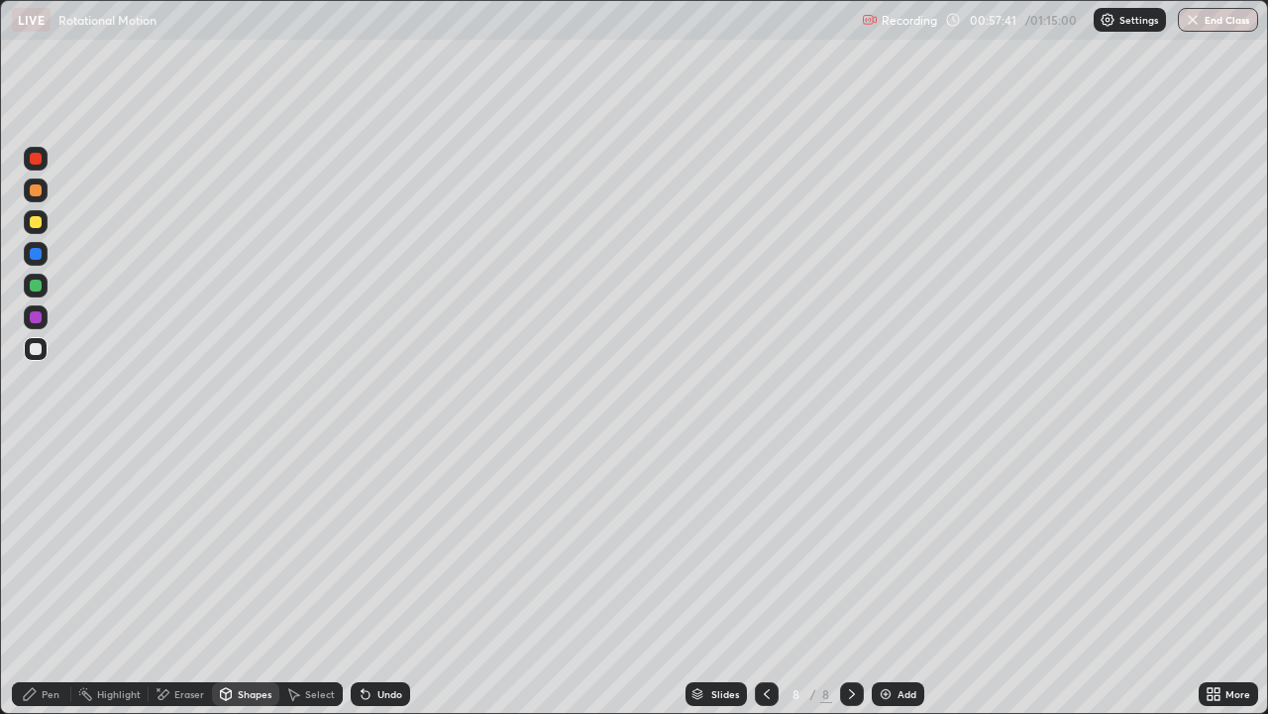
click at [55, 545] on div "Pen" at bounding box center [51, 694] width 18 height 10
click at [36, 223] on div at bounding box center [36, 222] width 12 height 12
click at [34, 320] on div at bounding box center [36, 317] width 12 height 12
click at [36, 227] on div at bounding box center [36, 222] width 12 height 12
click at [235, 545] on div "Shapes" at bounding box center [245, 694] width 67 height 24
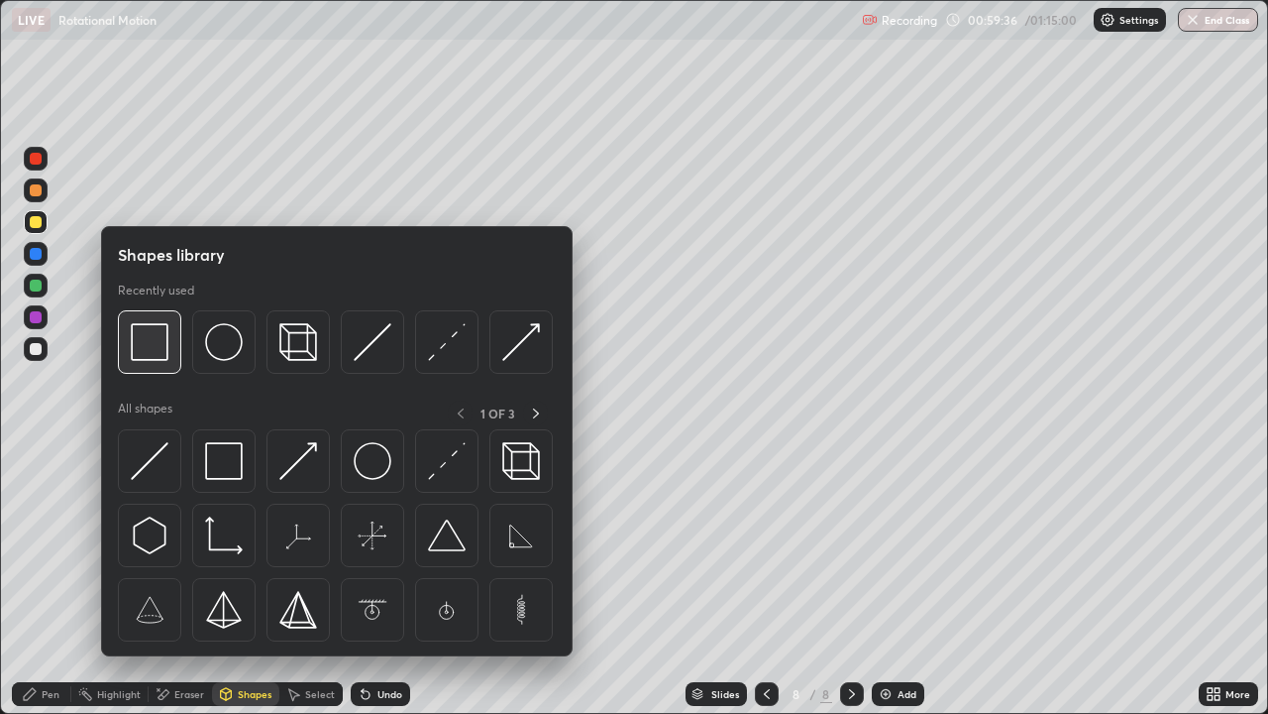
click at [152, 353] on img at bounding box center [150, 342] width 38 height 38
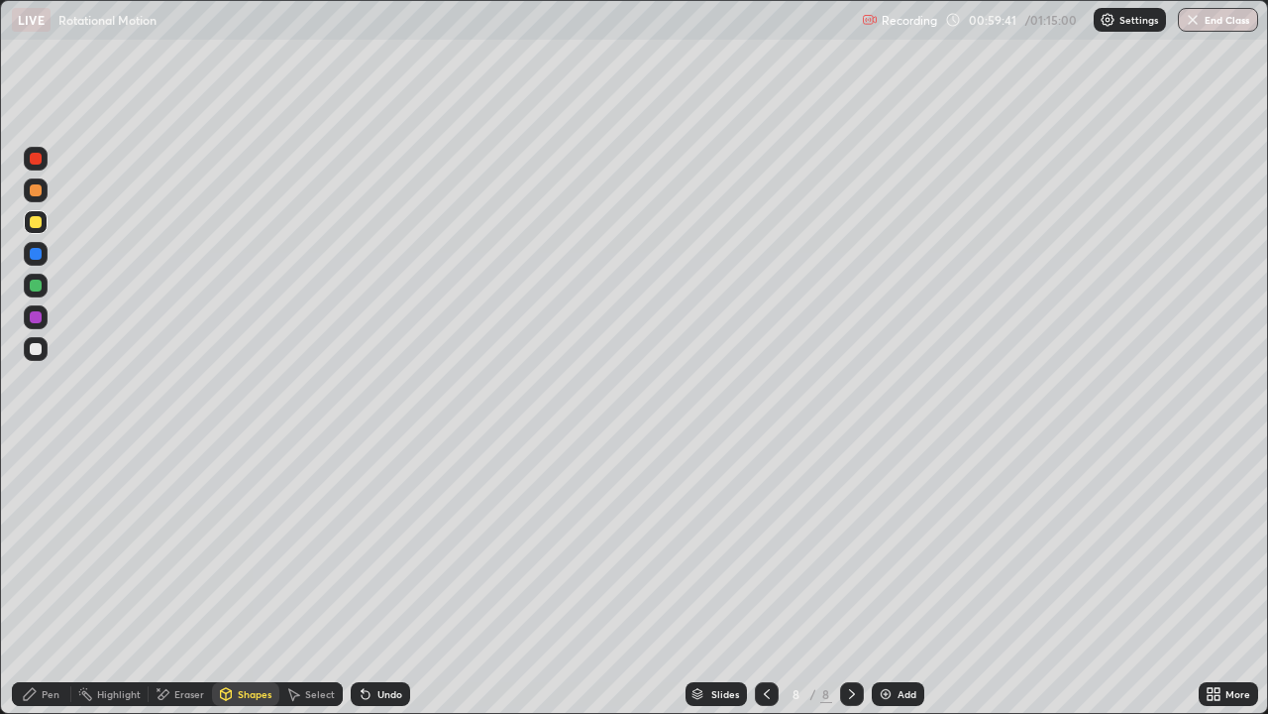
click at [370, 545] on icon at bounding box center [366, 694] width 16 height 16
click at [53, 545] on div "Pen" at bounding box center [51, 694] width 18 height 10
click at [37, 190] on div at bounding box center [36, 190] width 12 height 12
click at [39, 162] on div at bounding box center [36, 159] width 12 height 12
click at [34, 349] on div at bounding box center [36, 349] width 12 height 12
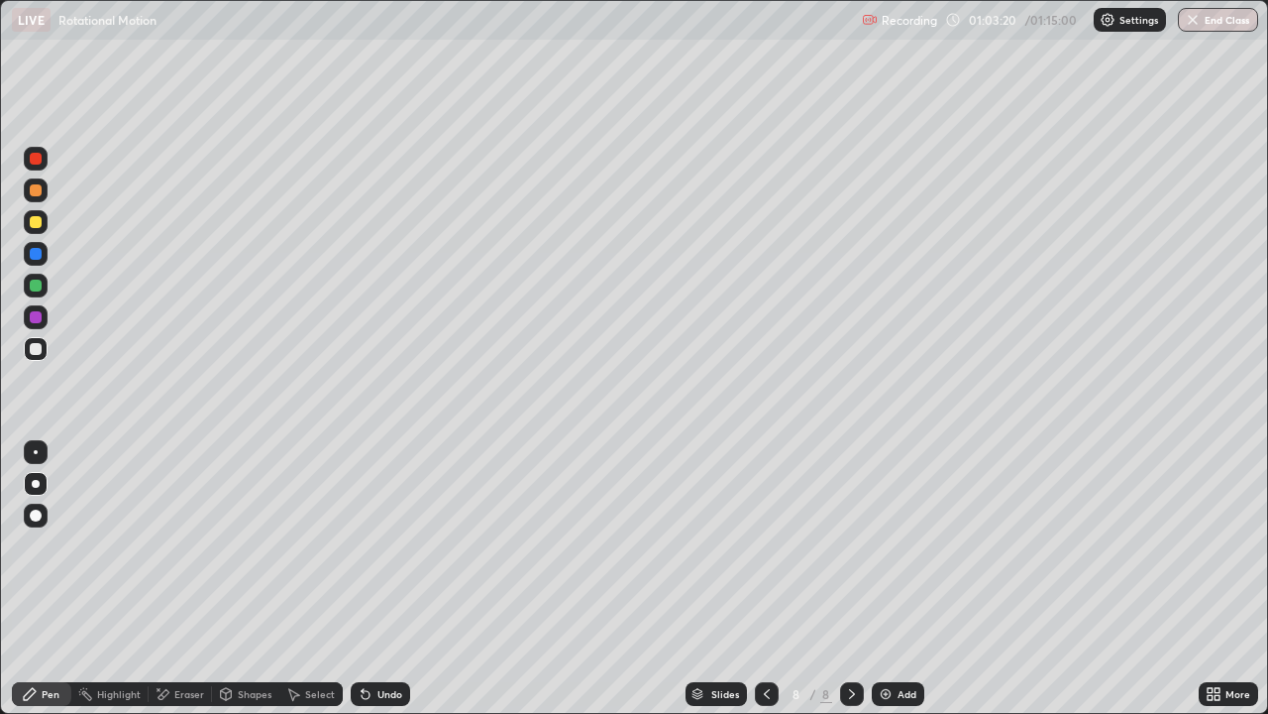
click at [38, 290] on div at bounding box center [36, 285] width 12 height 12
click at [266, 545] on div "Shapes" at bounding box center [255, 694] width 34 height 10
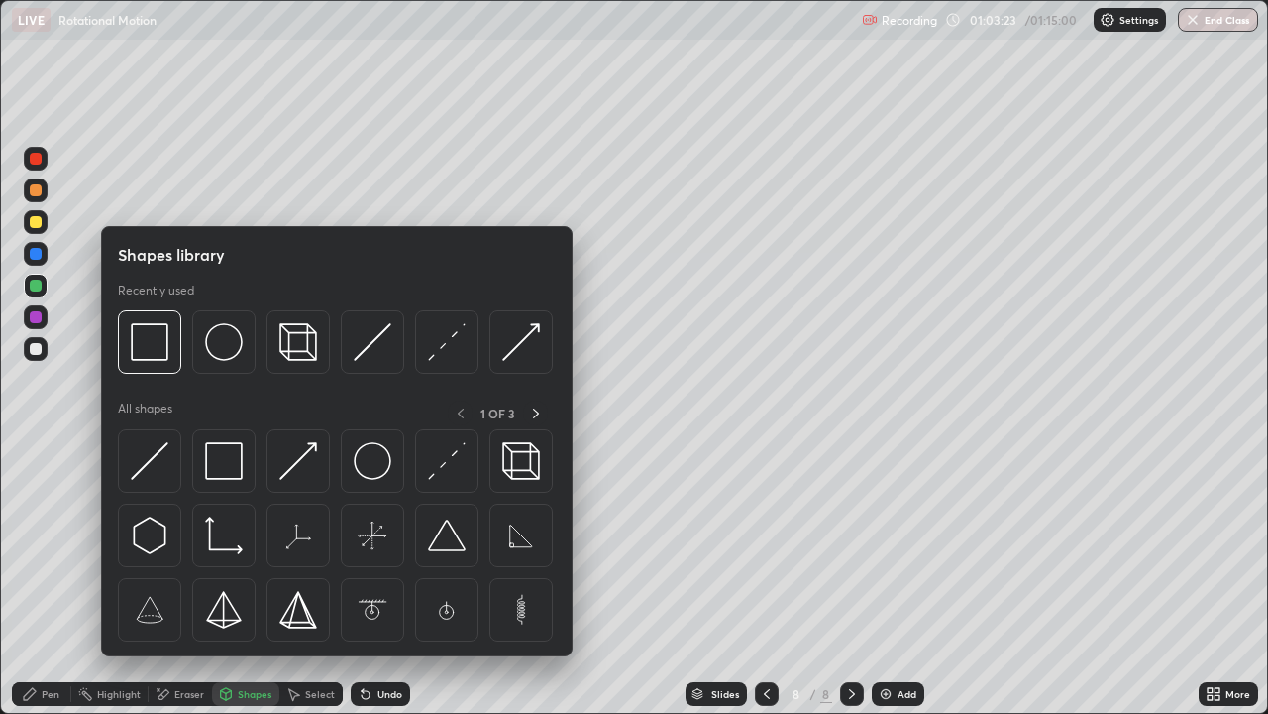
click at [159, 357] on img at bounding box center [150, 342] width 38 height 38
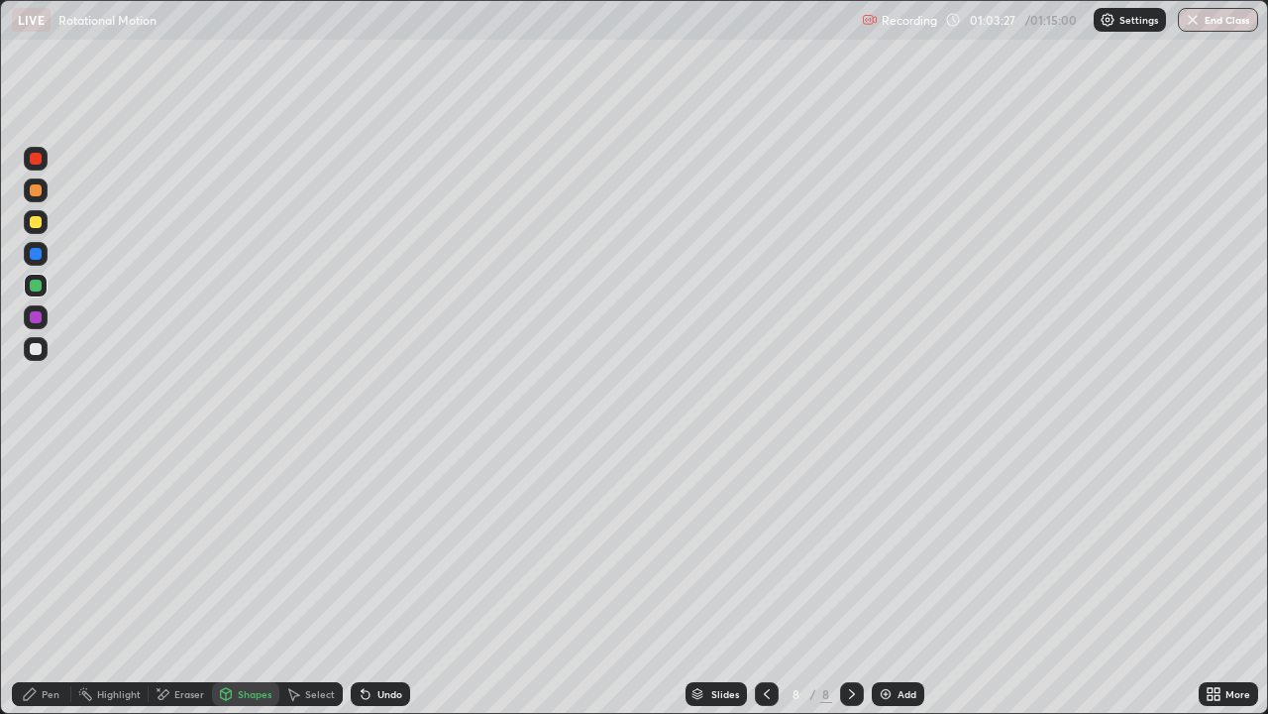
click at [63, 545] on div "Pen" at bounding box center [41, 694] width 59 height 24
click at [46, 359] on div at bounding box center [36, 349] width 24 height 32
click at [46, 325] on div at bounding box center [36, 317] width 24 height 24
click at [40, 289] on div at bounding box center [36, 285] width 12 height 12
click at [37, 229] on div at bounding box center [36, 222] width 24 height 24
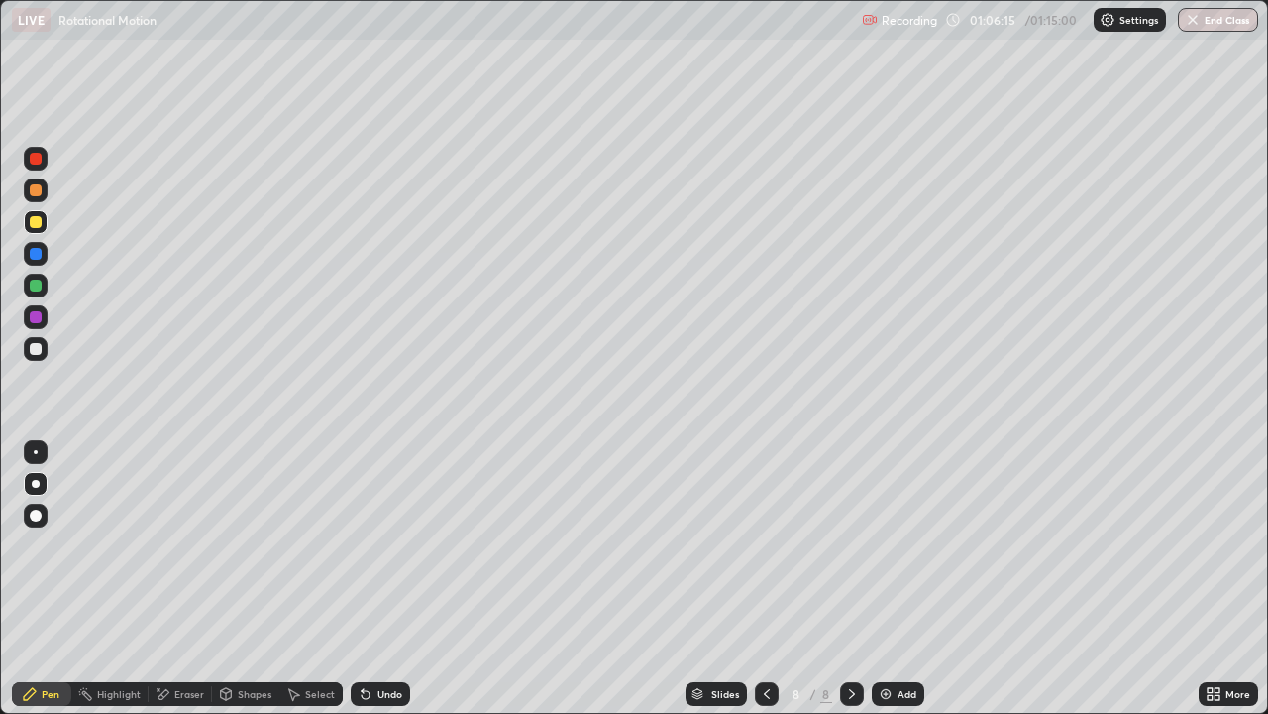
click at [1227, 25] on button "End Class" at bounding box center [1218, 20] width 80 height 24
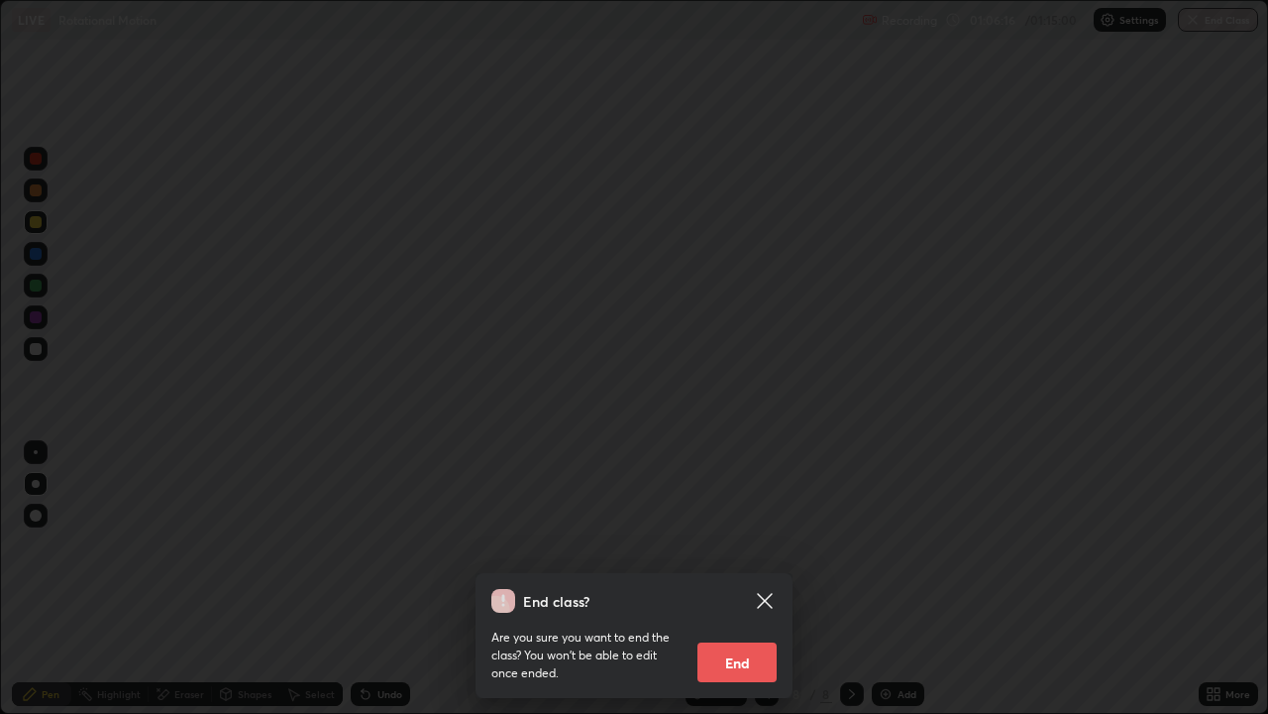
click at [750, 545] on button "End" at bounding box center [737, 662] width 79 height 40
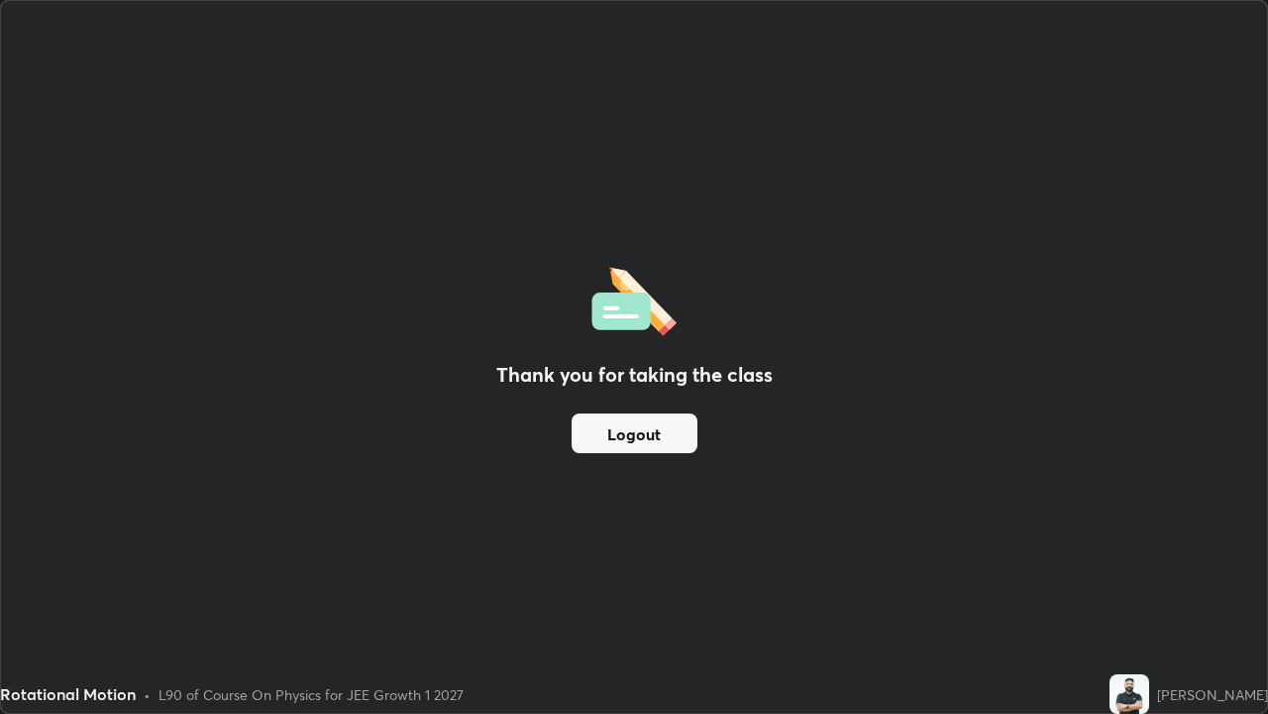
click at [638, 430] on button "Logout" at bounding box center [635, 433] width 126 height 40
